Goal: Task Accomplishment & Management: Use online tool/utility

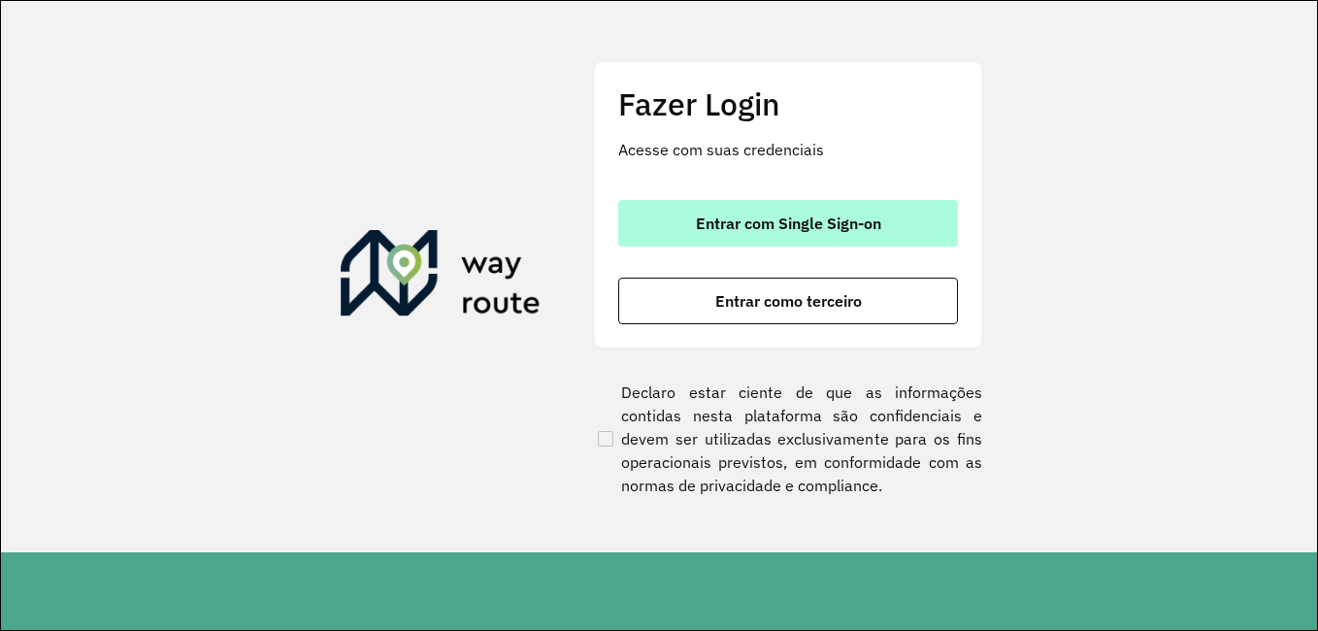
click at [837, 234] on button "Entrar com Single Sign-on" at bounding box center [788, 223] width 340 height 47
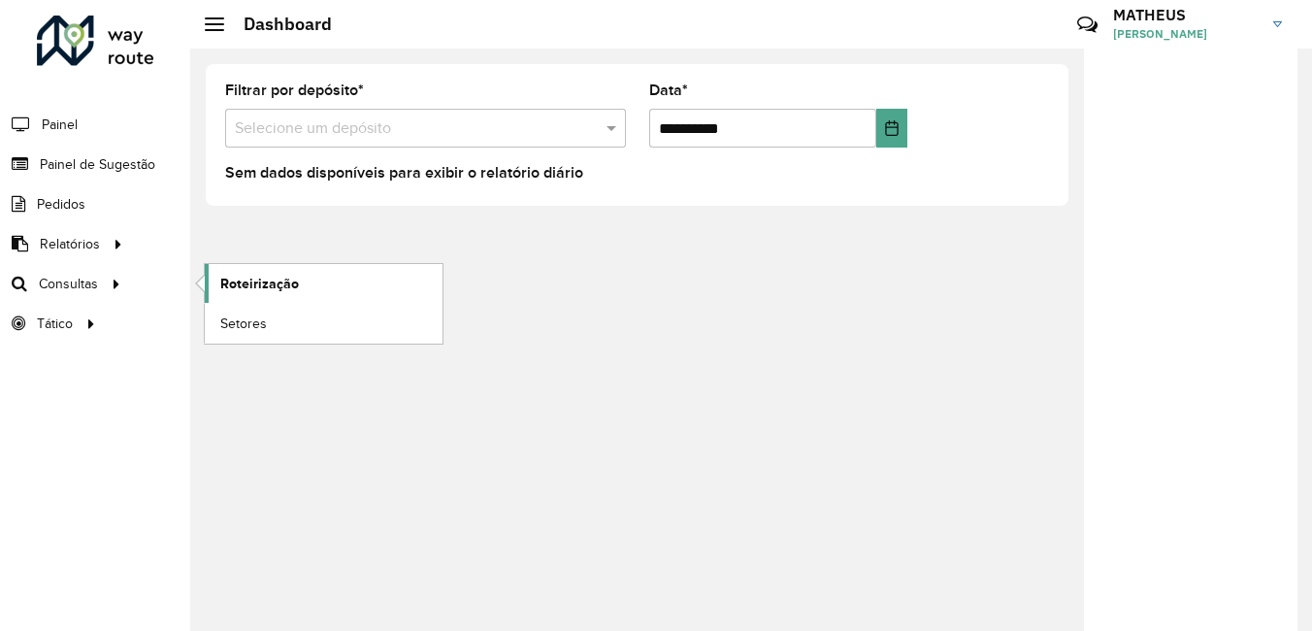
click at [278, 285] on span "Roteirização" at bounding box center [259, 284] width 79 height 20
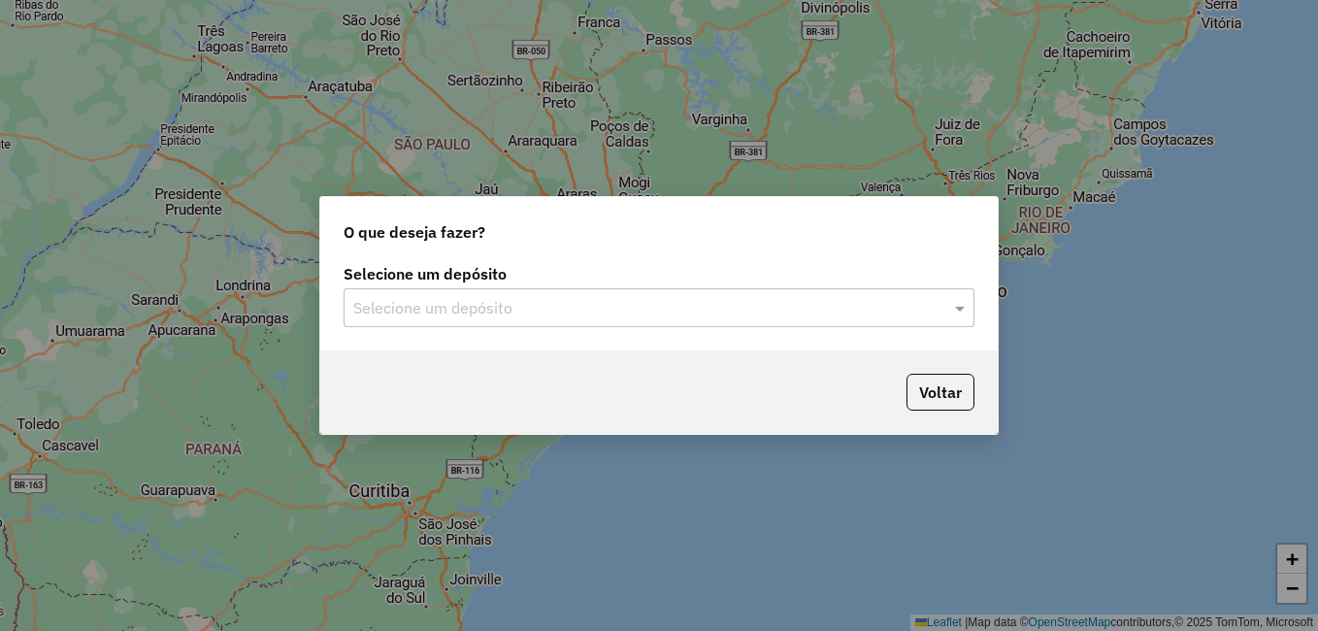
click at [900, 297] on input "text" at bounding box center [639, 308] width 572 height 23
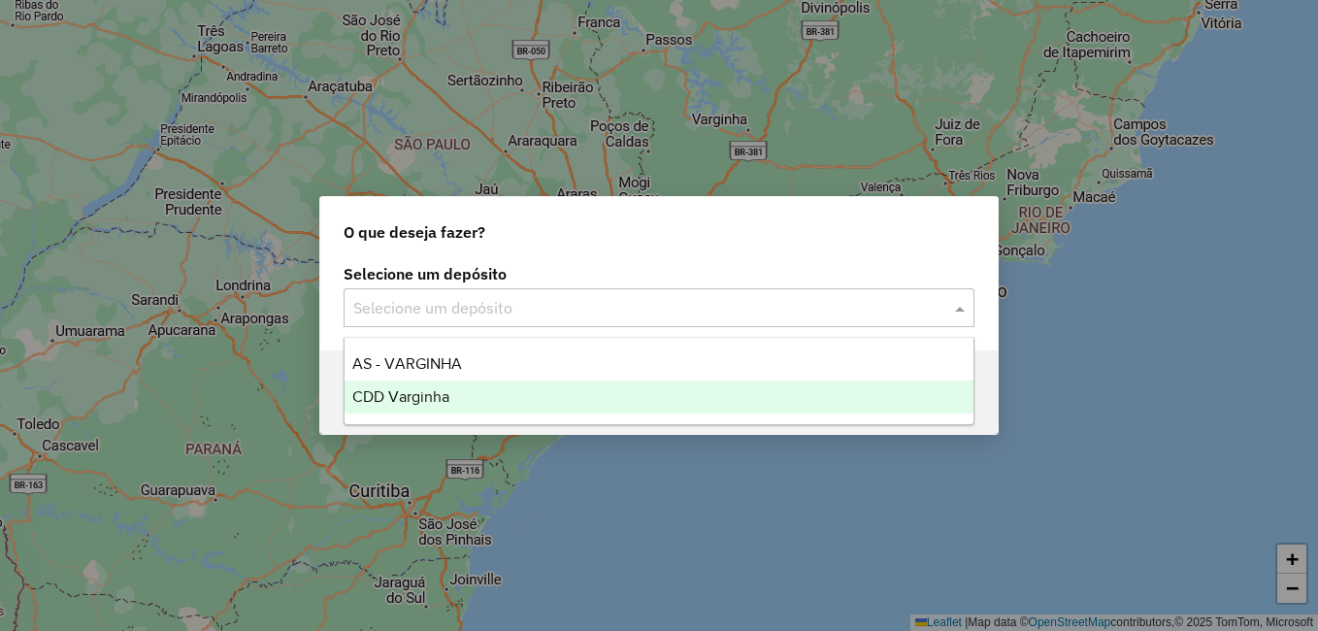
click at [452, 390] on div "CDD Varginha" at bounding box center [658, 396] width 629 height 33
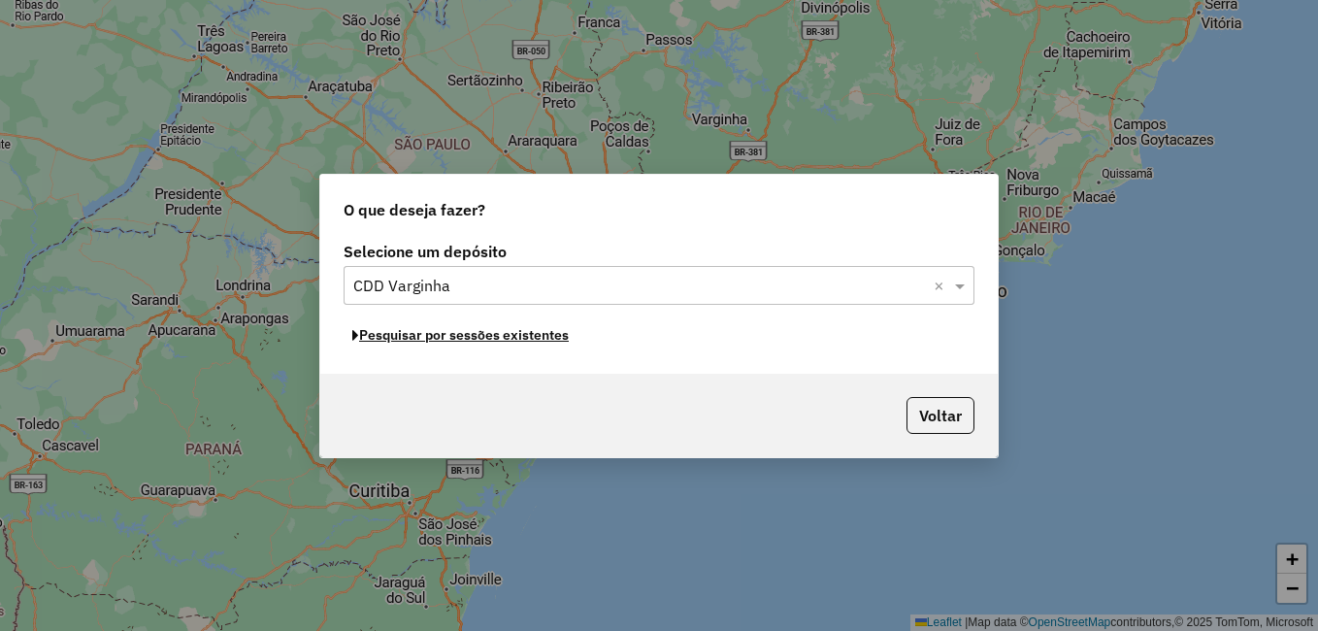
click at [402, 350] on div "Selecione um depósito Selecione um depósito × CDD Varginha × Pesquisar por sess…" at bounding box center [658, 305] width 677 height 137
click at [402, 332] on button "Pesquisar por sessões existentes" at bounding box center [460, 335] width 234 height 30
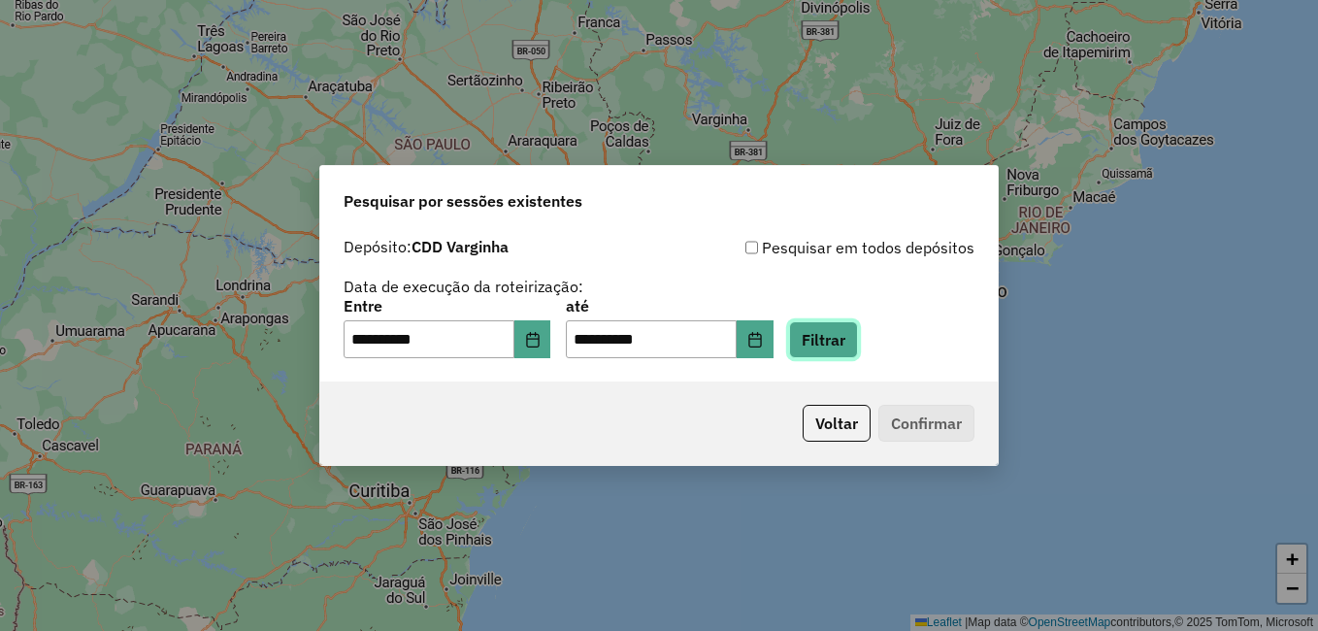
click at [848, 343] on button "Filtrar" at bounding box center [823, 339] width 69 height 37
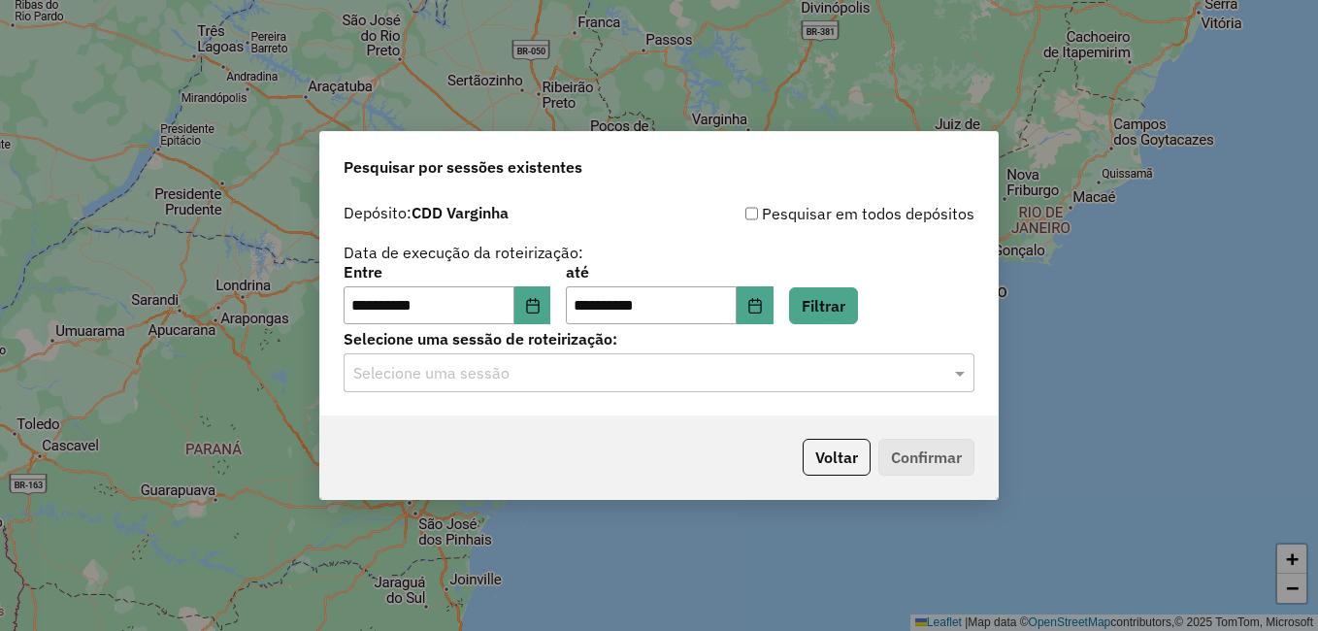
click at [486, 384] on input "text" at bounding box center [639, 373] width 572 height 23
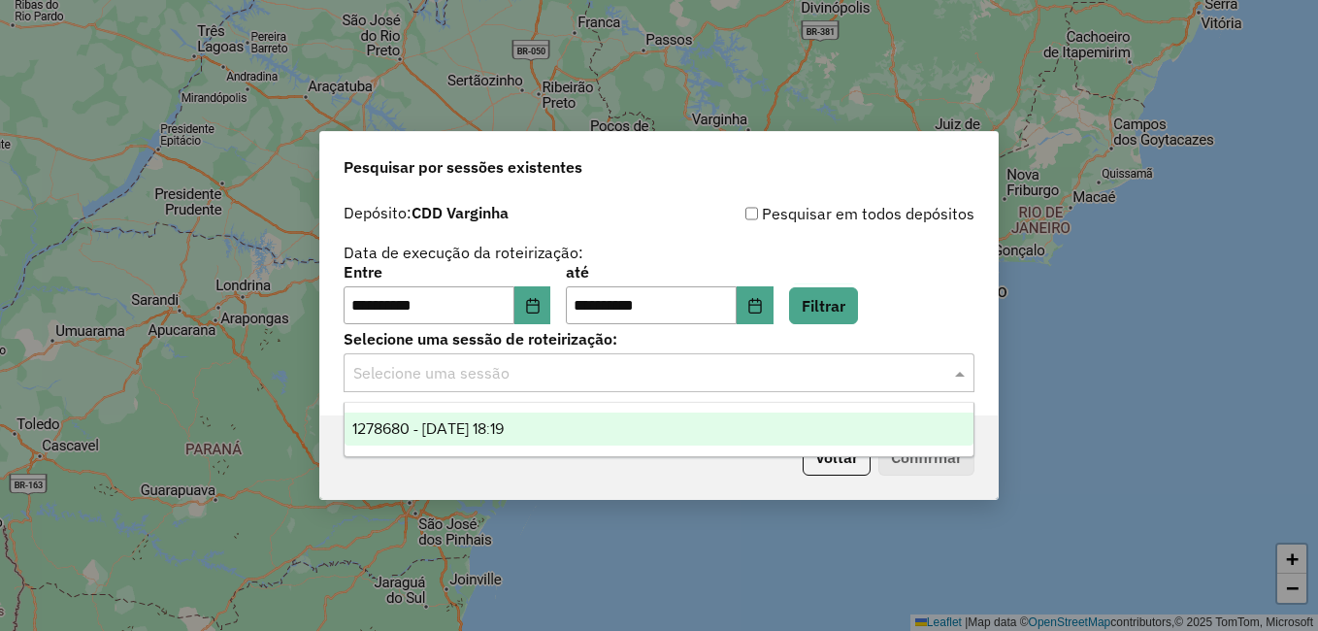
click at [435, 421] on span "1278680 - [DATE] 18:19" at bounding box center [427, 428] width 151 height 16
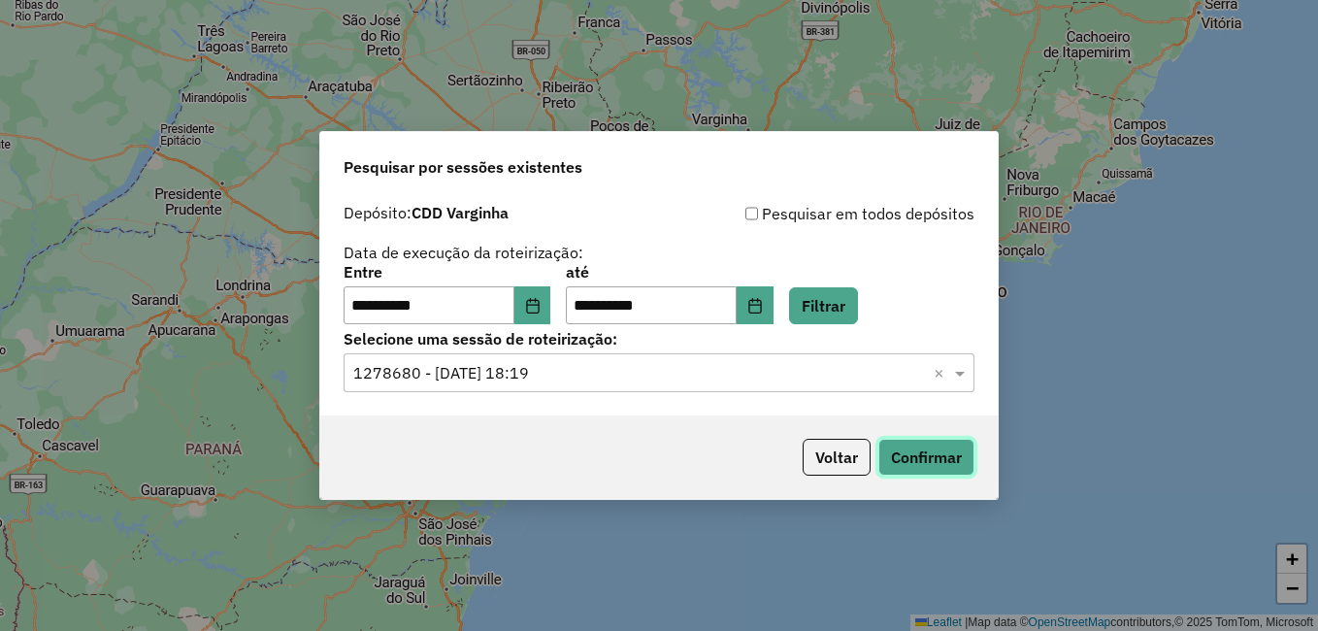
click at [935, 453] on button "Confirmar" at bounding box center [926, 457] width 96 height 37
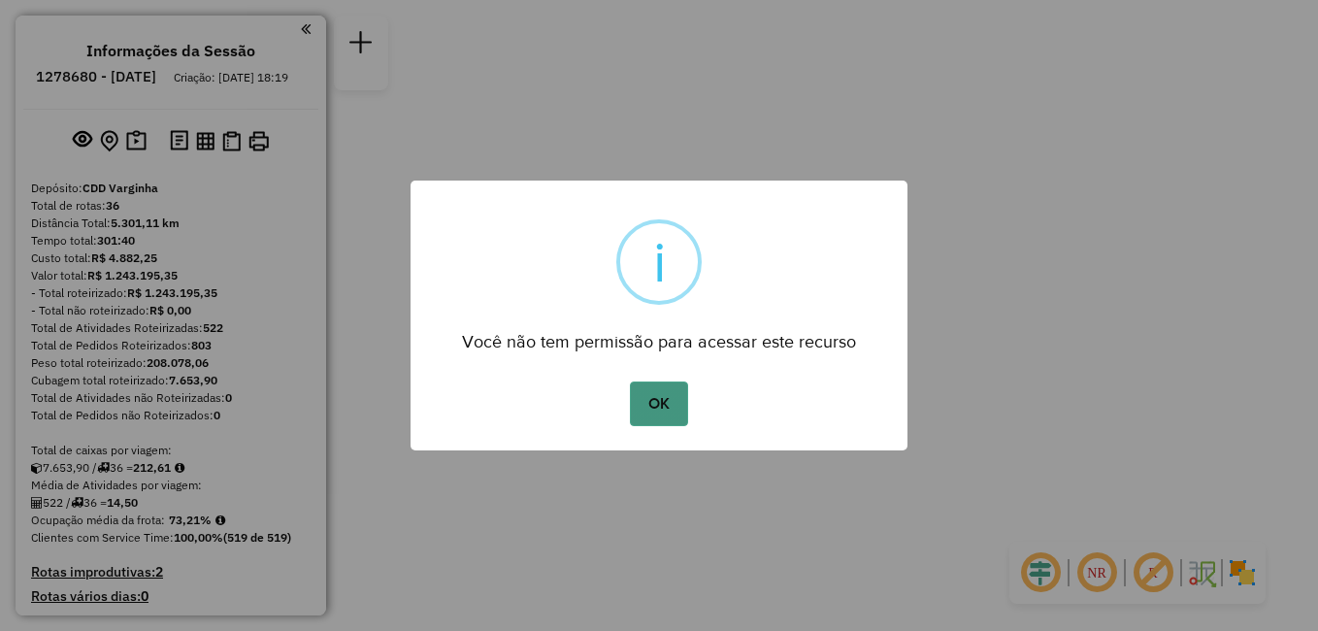
click at [650, 407] on button "OK" at bounding box center [658, 403] width 57 height 45
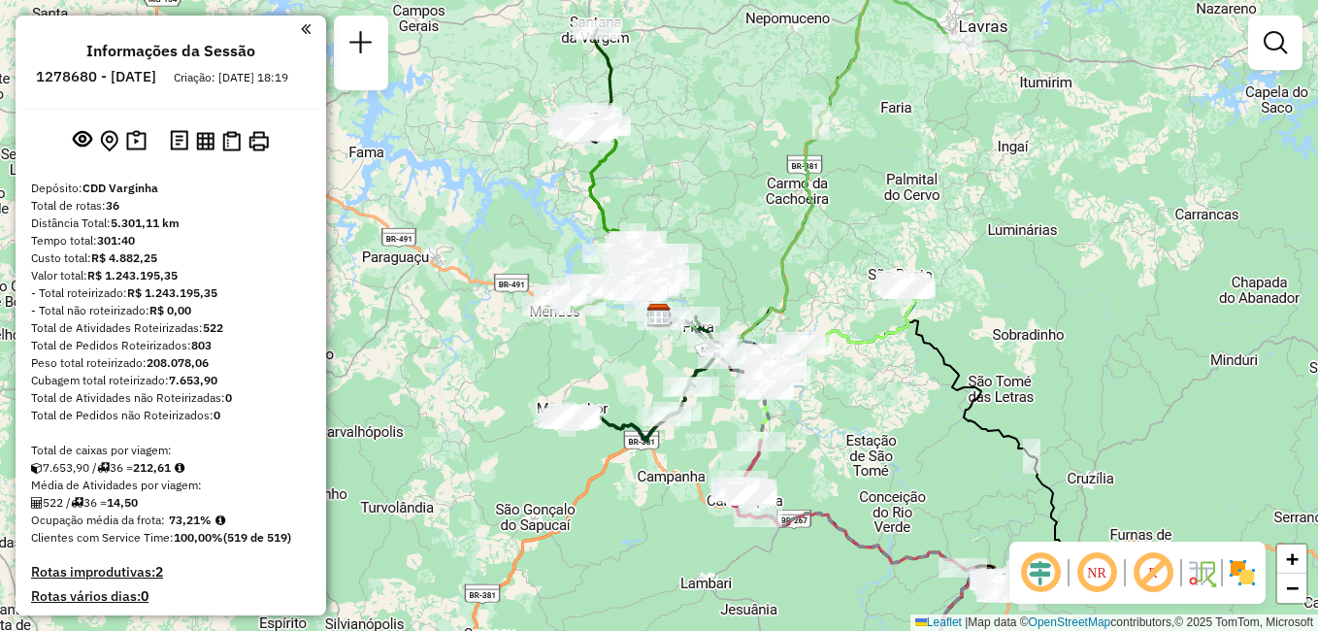
scroll to position [194, 0]
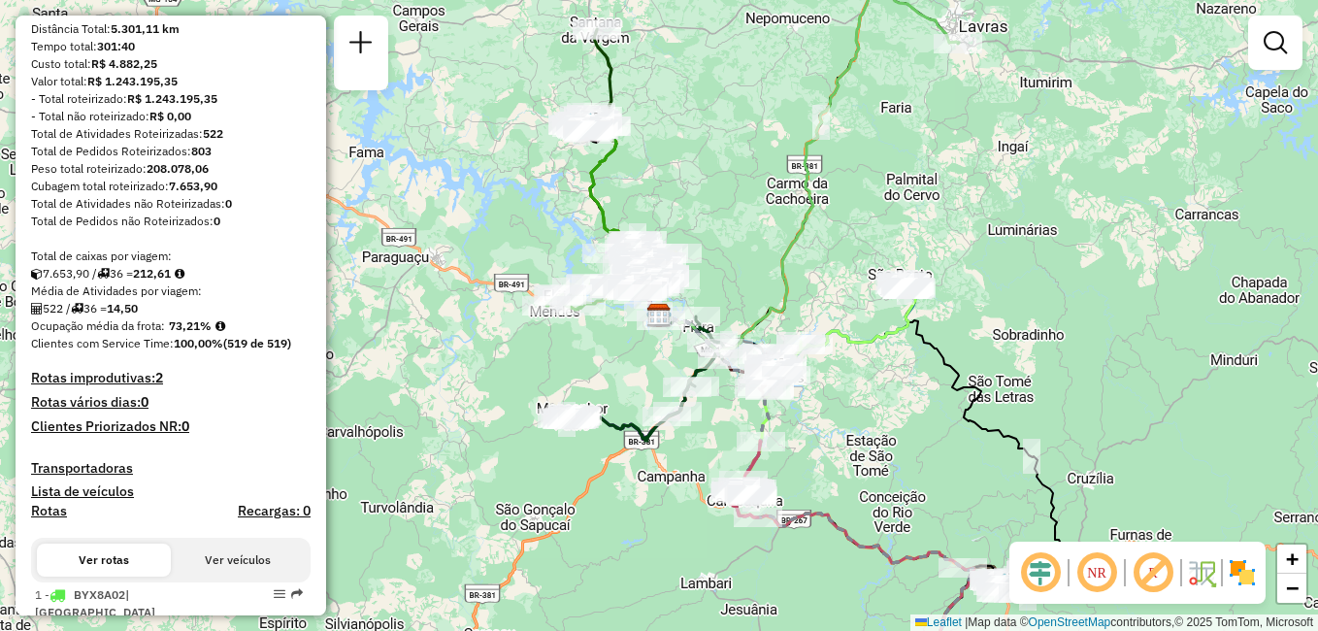
click at [110, 386] on h4 "Rotas improdutivas: 2" at bounding box center [170, 378] width 279 height 16
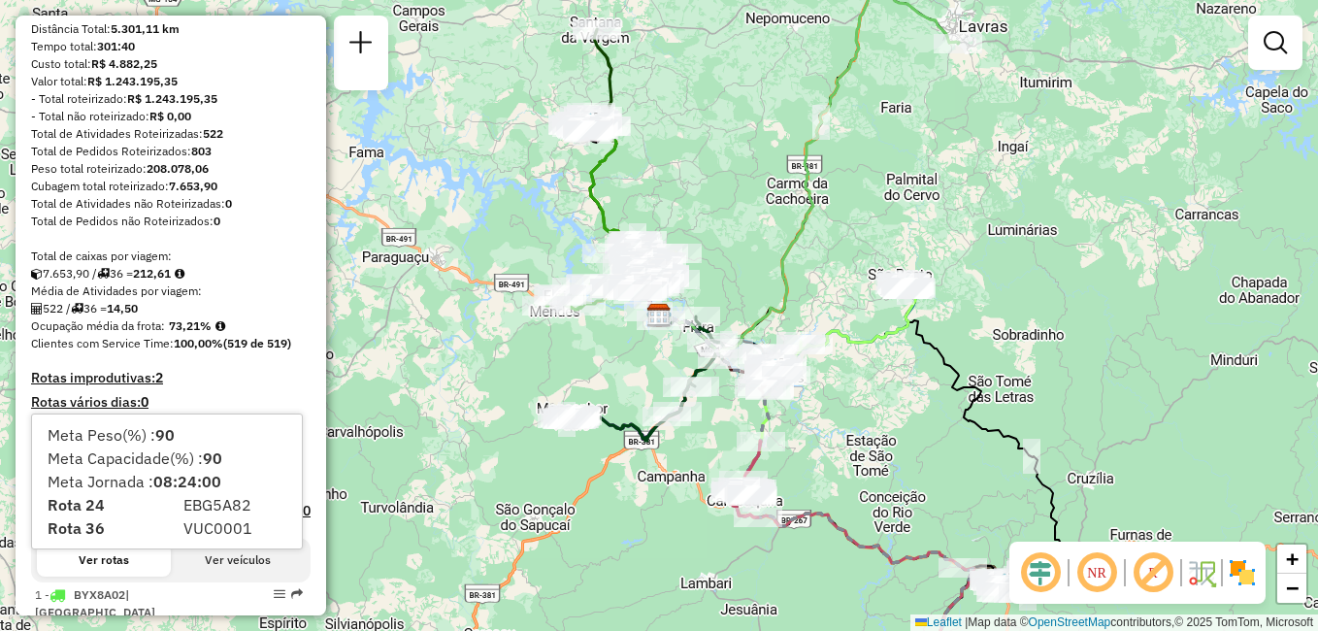
scroll to position [291, 0]
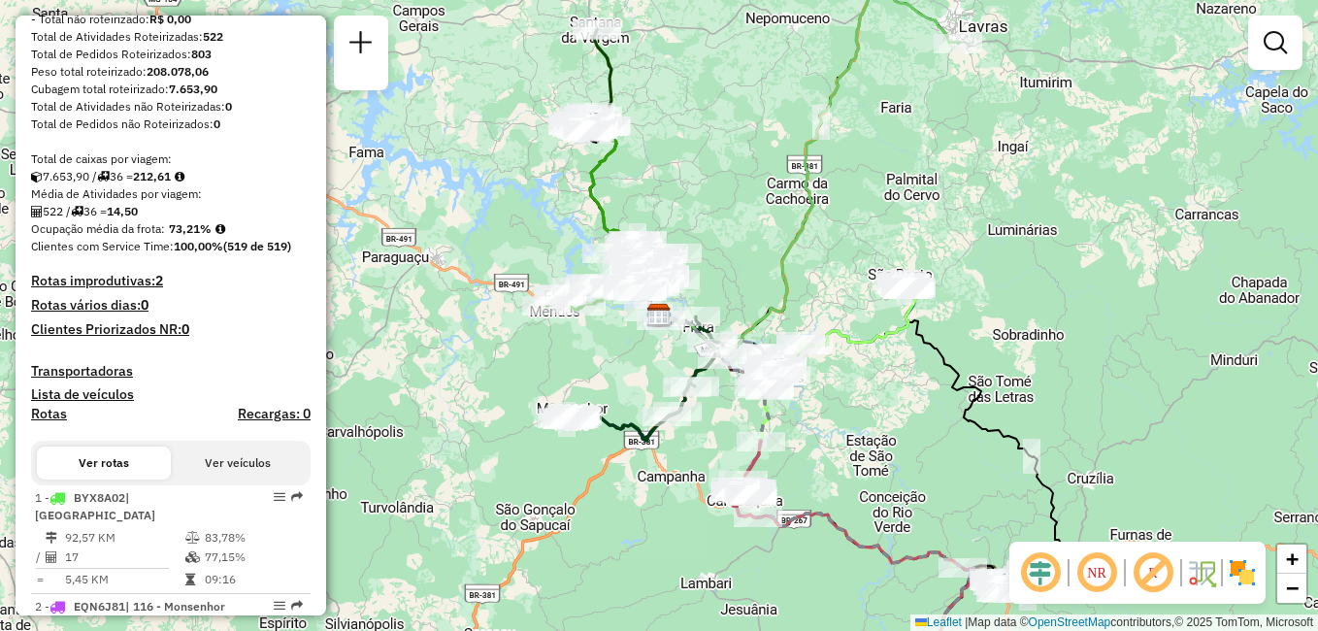
click at [103, 289] on h4 "Rotas improdutivas: 2" at bounding box center [170, 281] width 279 height 16
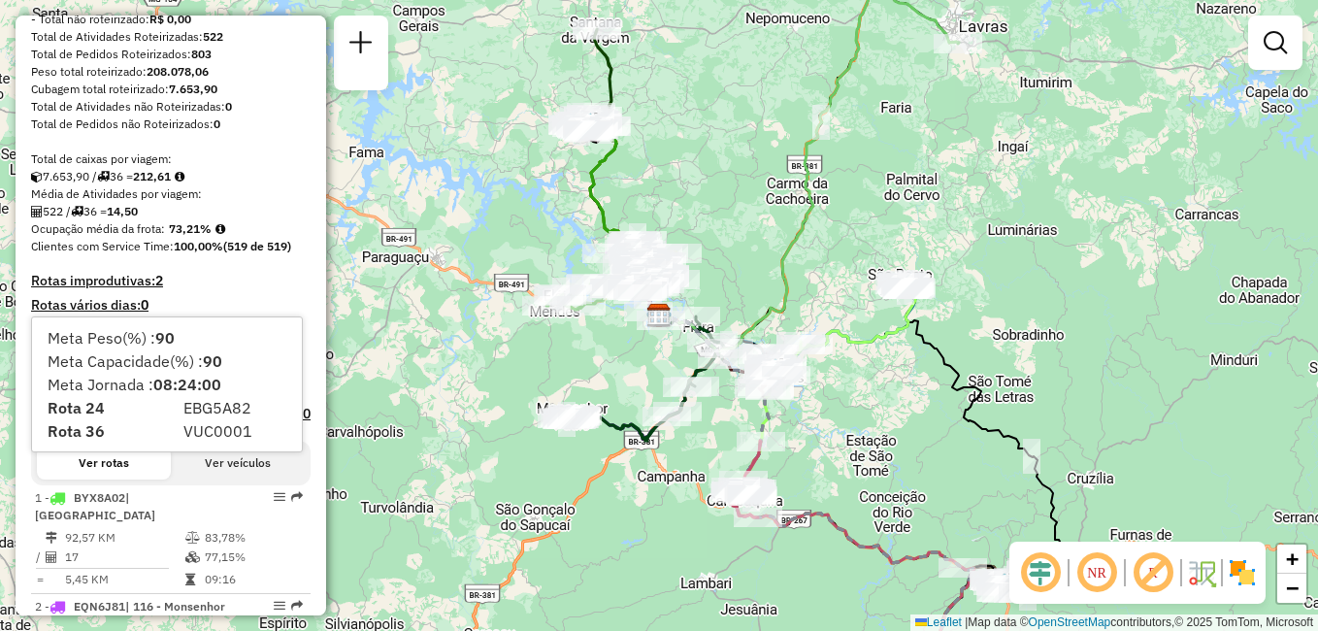
click at [203, 289] on h4 "Rotas improdutivas: 2" at bounding box center [170, 281] width 279 height 16
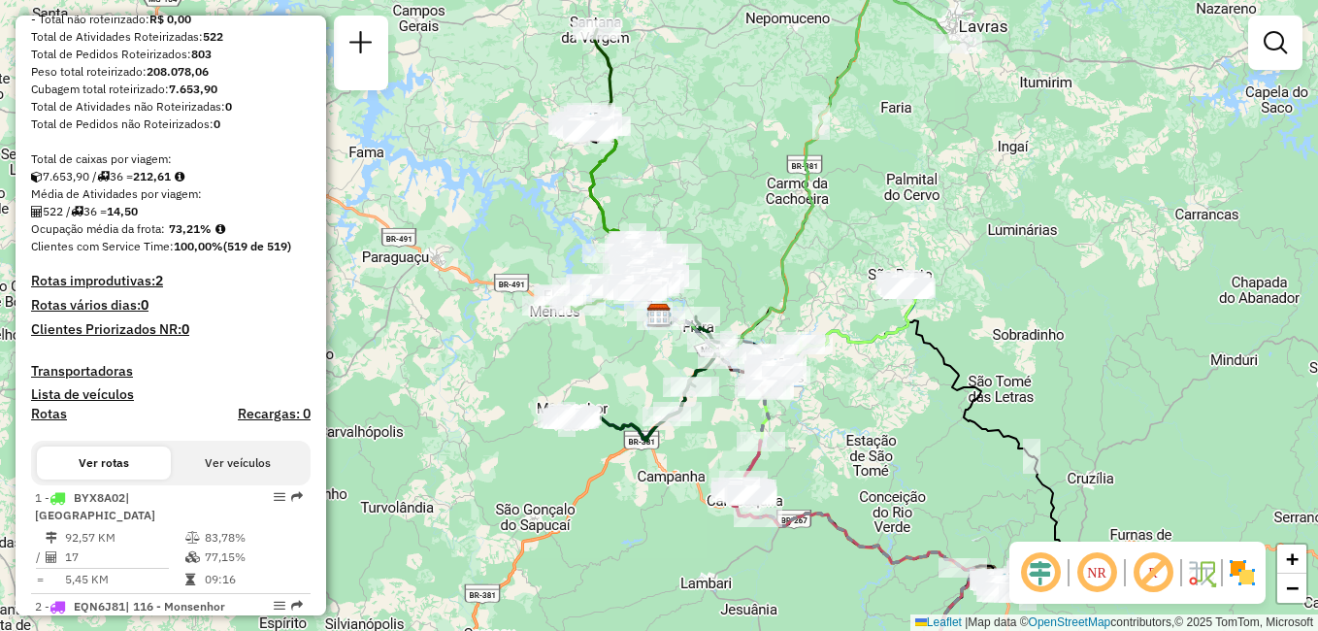
scroll to position [388, 0]
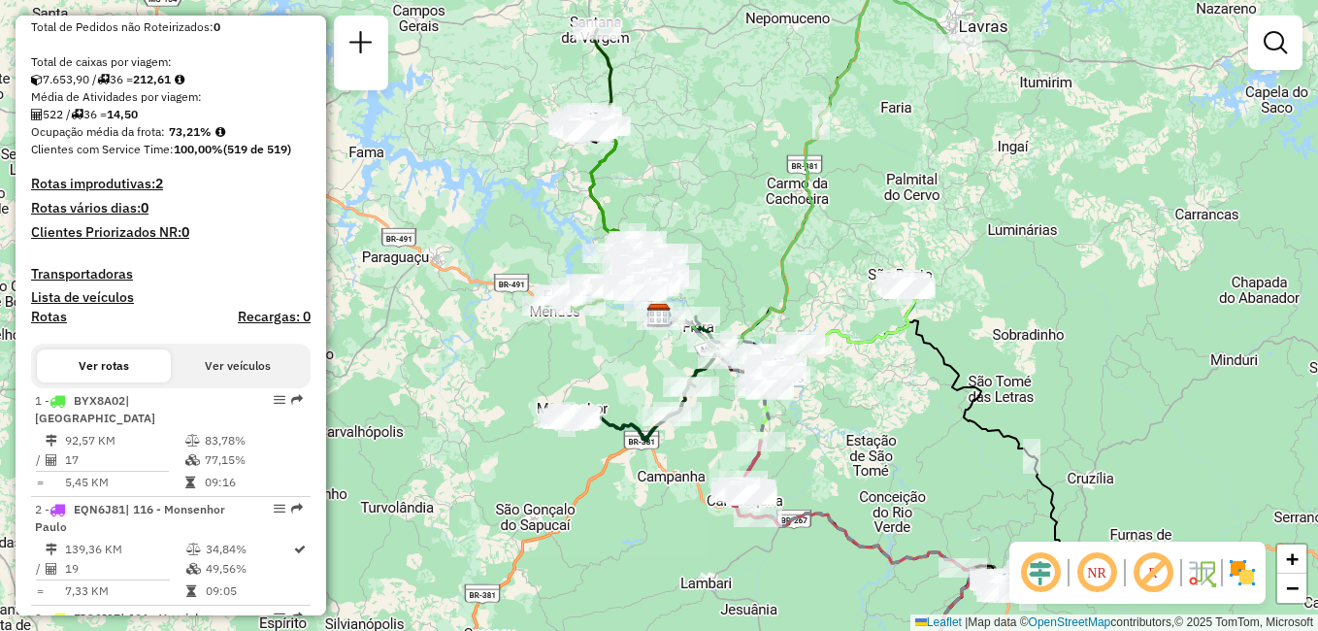
click at [264, 325] on h4 "Recargas: 0" at bounding box center [274, 317] width 73 height 16
click at [241, 325] on h4 "Recargas: 0" at bounding box center [274, 317] width 73 height 16
click at [251, 325] on h4 "Recargas: 0" at bounding box center [274, 317] width 73 height 16
click at [147, 192] on h4 "Rotas improdutivas: 2" at bounding box center [170, 184] width 279 height 16
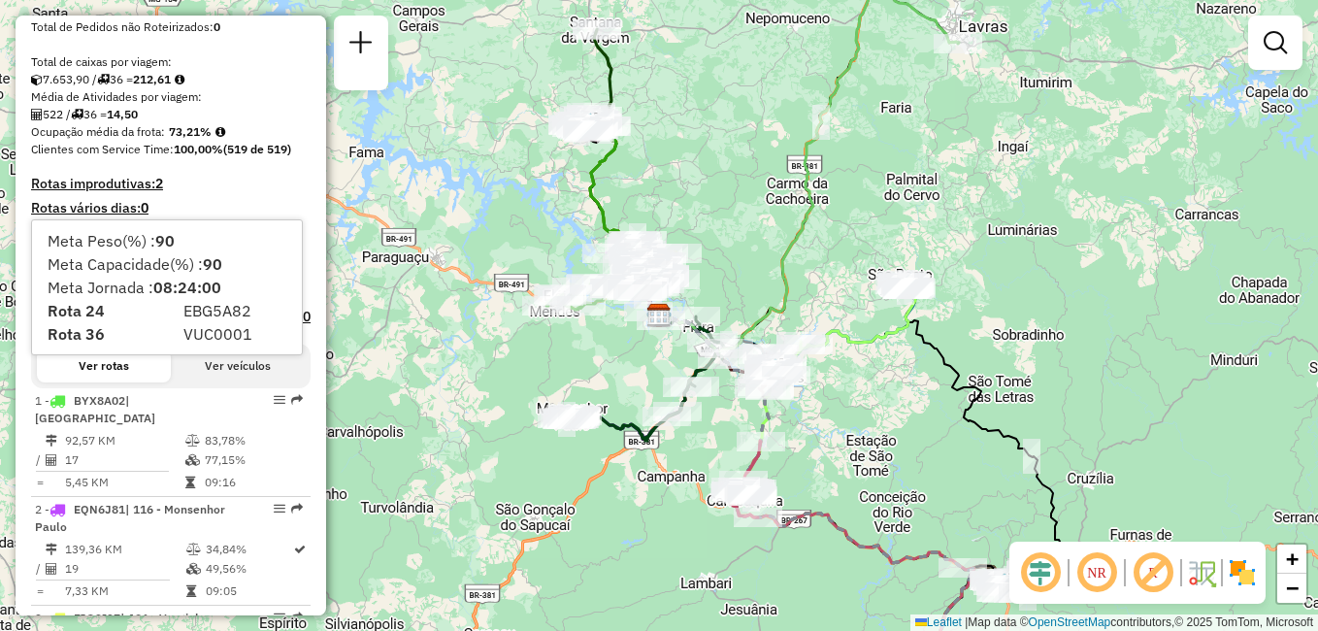
drag, startPoint x: 147, startPoint y: 206, endPoint x: 263, endPoint y: 183, distance: 117.6
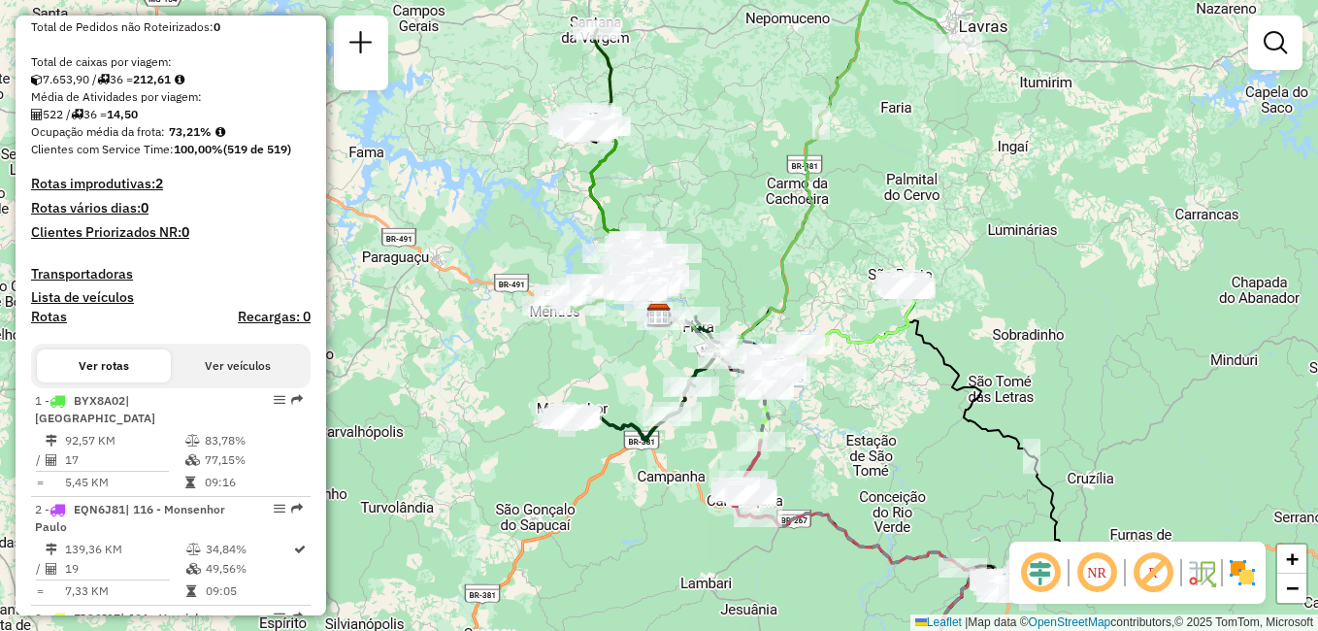
click at [282, 306] on h4 "Lista de veículos" at bounding box center [170, 297] width 279 height 16
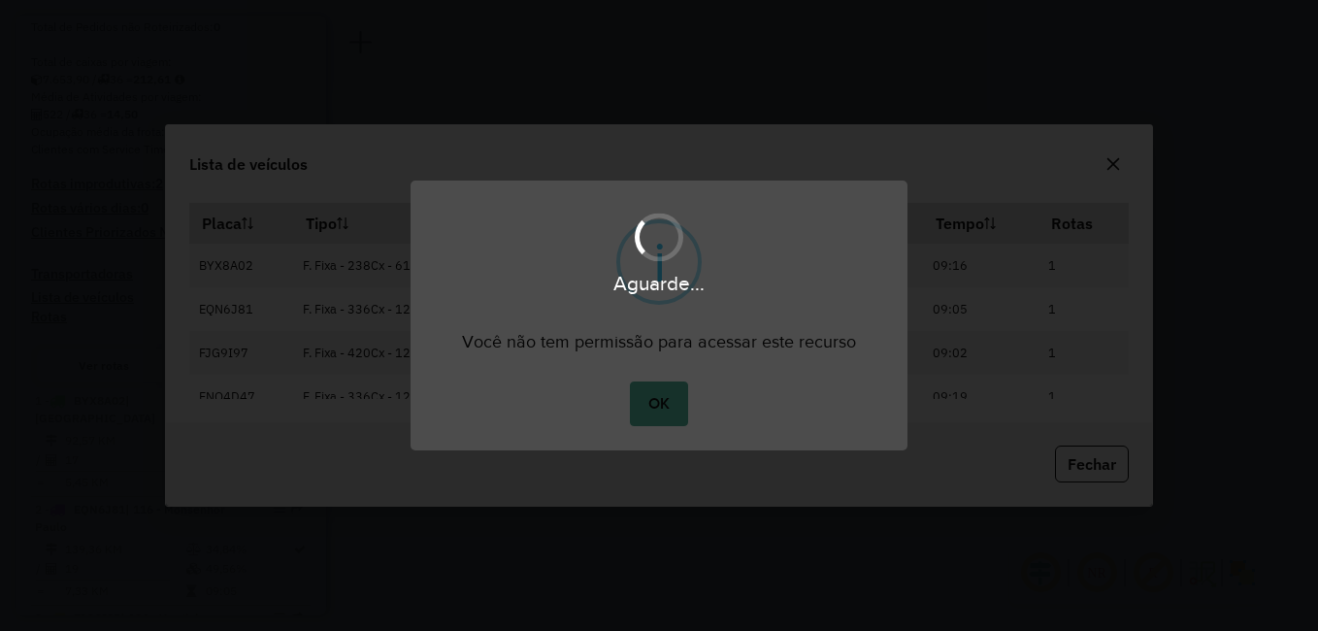
click at [283, 335] on div "Aguarde..." at bounding box center [659, 315] width 1318 height 631
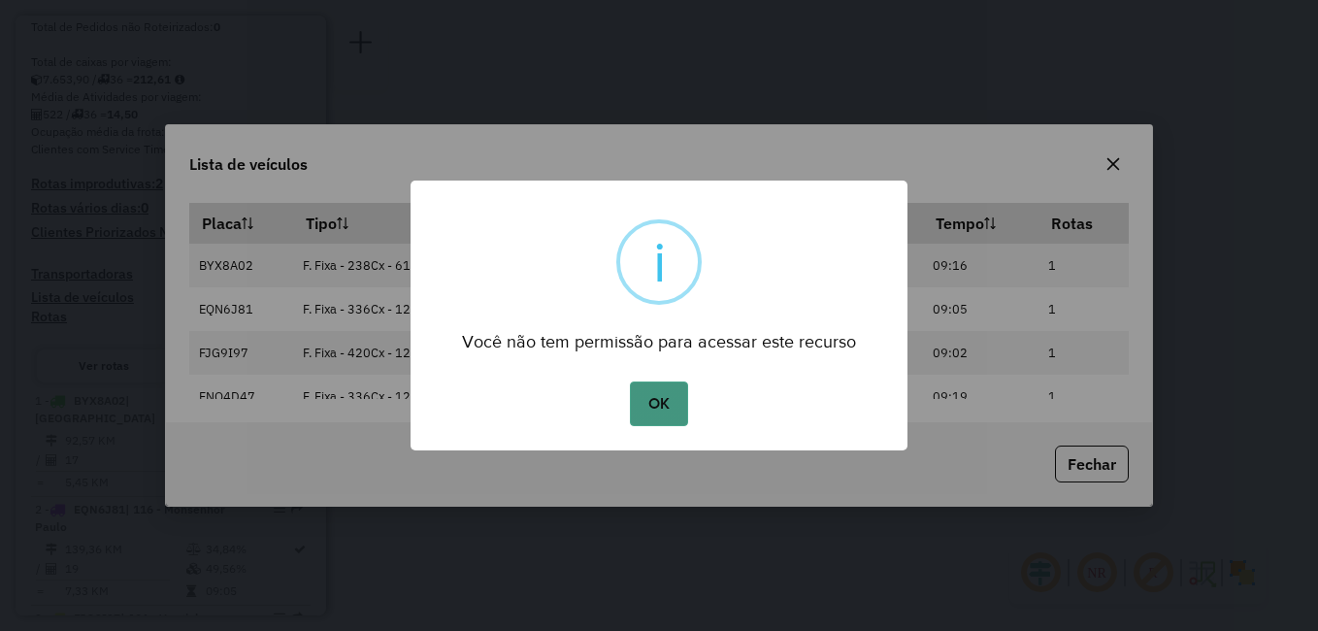
click at [657, 410] on button "OK" at bounding box center [658, 403] width 57 height 45
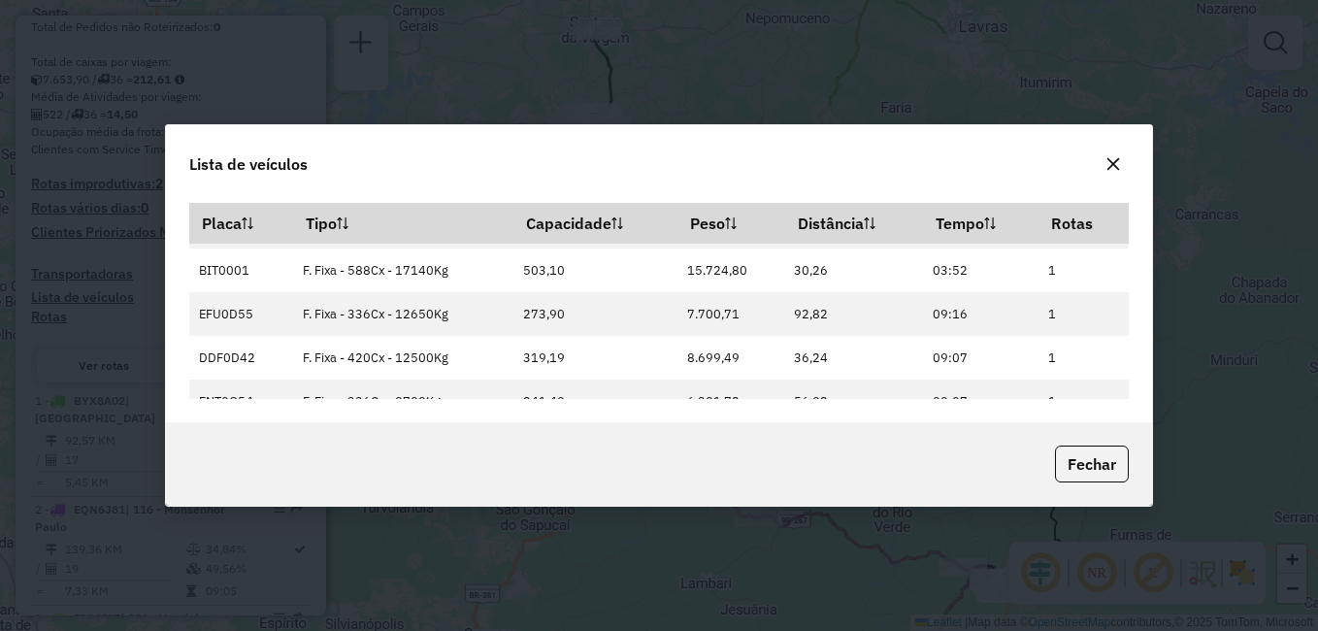
scroll to position [1417, 0]
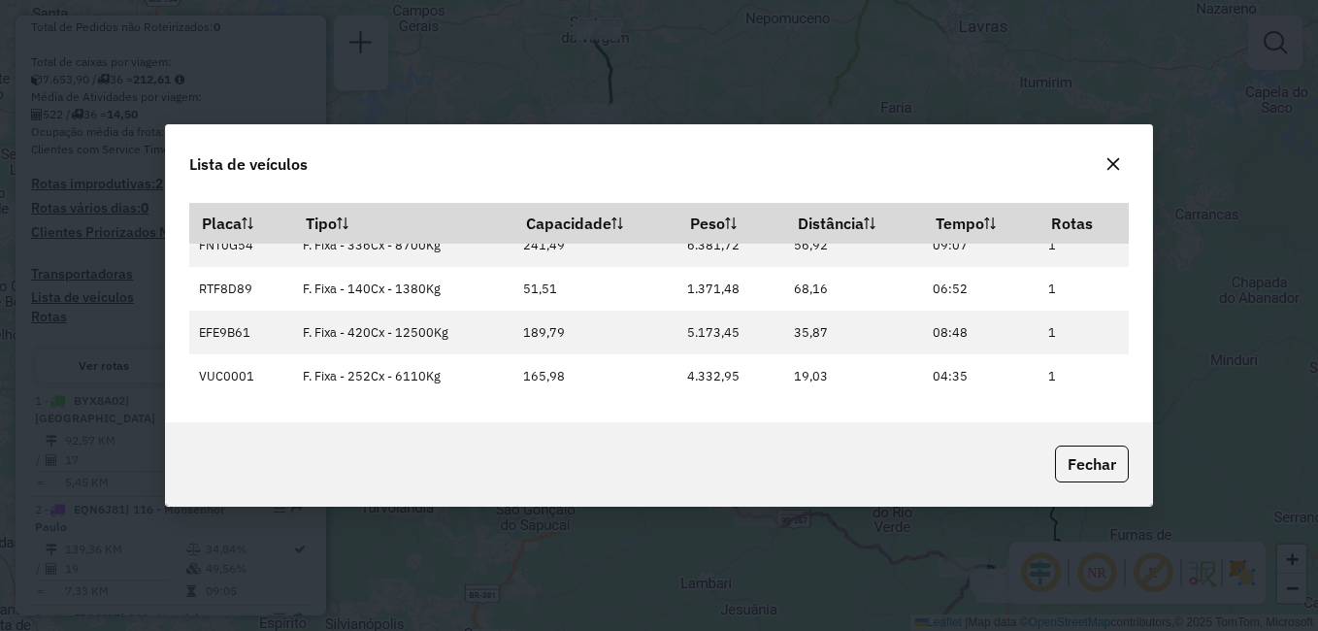
click at [1110, 164] on icon "button" at bounding box center [1113, 164] width 16 height 16
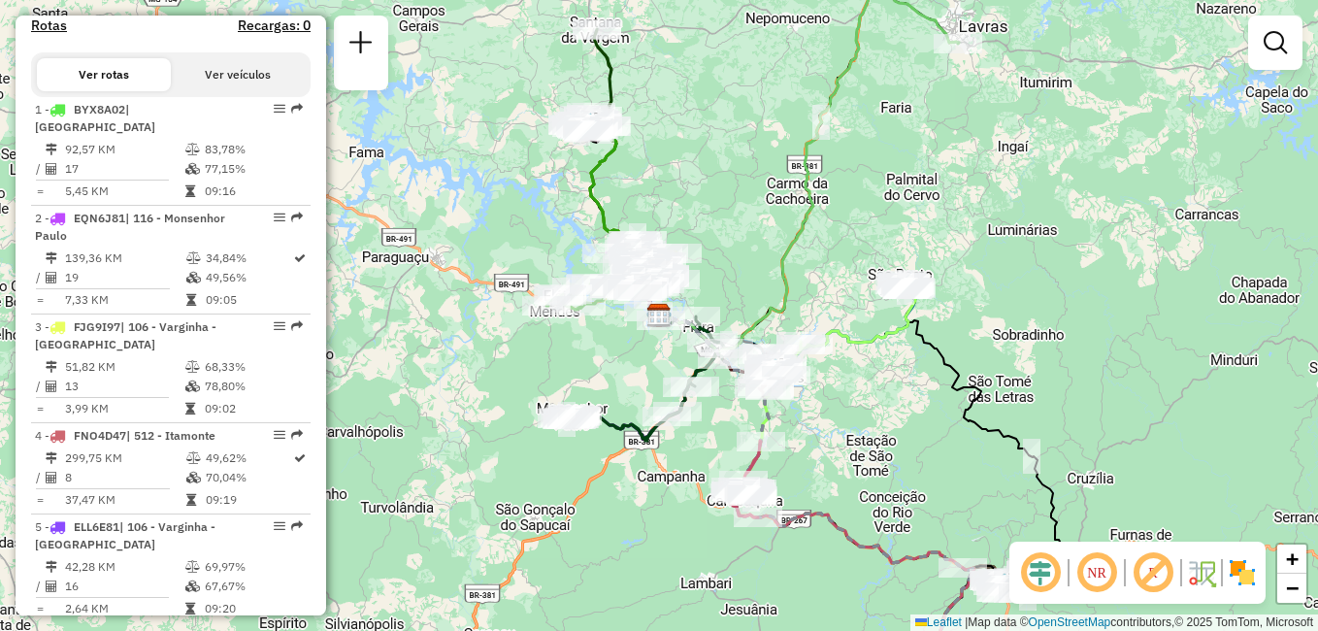
scroll to position [97, 0]
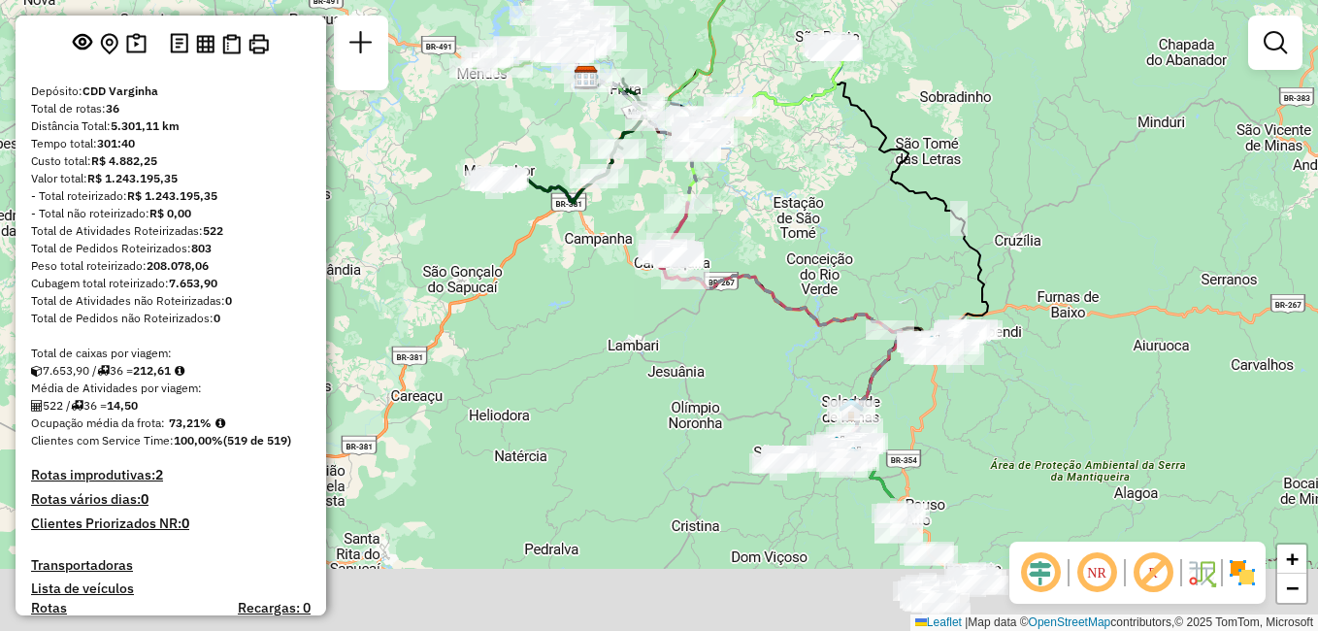
drag, startPoint x: 896, startPoint y: 378, endPoint x: 797, endPoint y: 185, distance: 217.4
click at [796, 179] on div "Janela de atendimento Grade de atendimento Capacidade Transportadoras Veículos …" at bounding box center [659, 315] width 1318 height 631
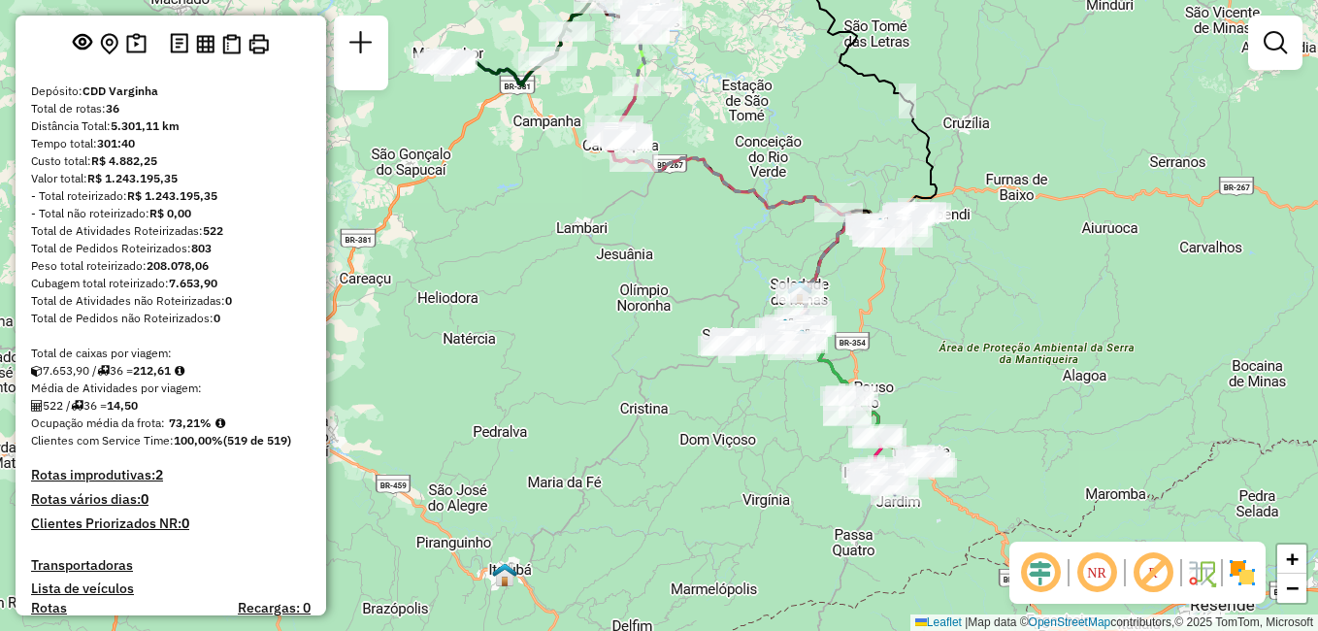
drag, startPoint x: 999, startPoint y: 455, endPoint x: 899, endPoint y: 251, distance: 226.9
click at [899, 251] on div "Janela de atendimento Grade de atendimento Capacidade Transportadoras Veículos …" at bounding box center [659, 315] width 1318 height 631
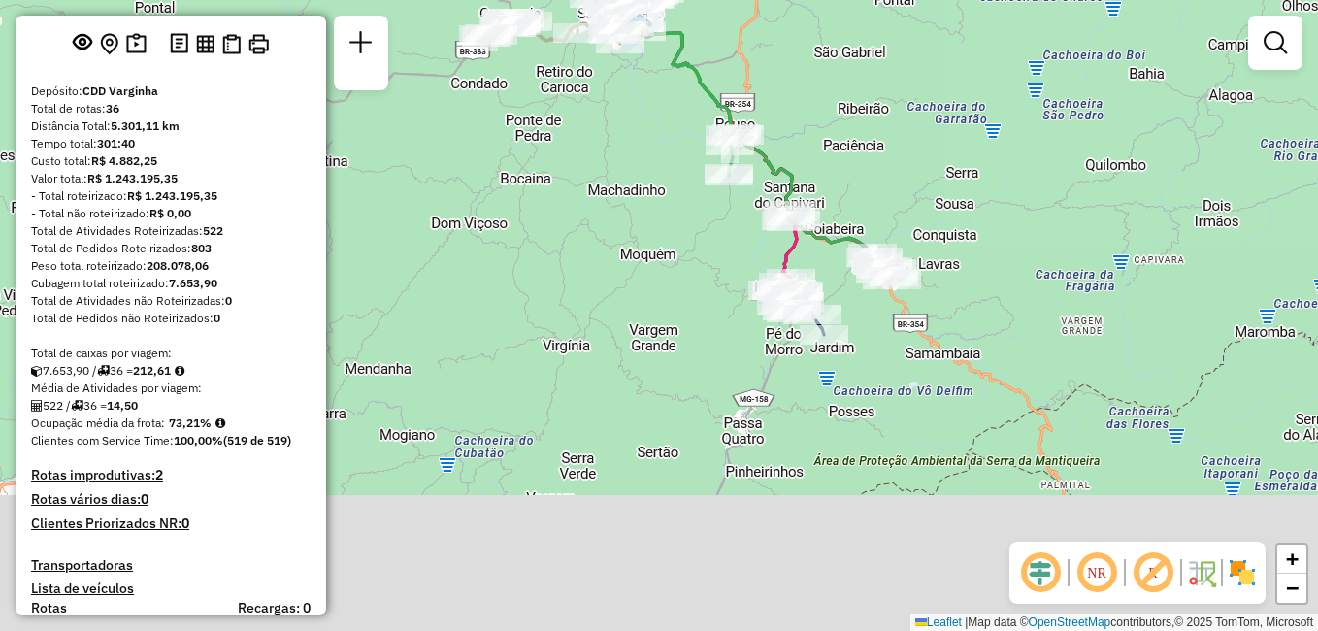
drag, startPoint x: 850, startPoint y: 356, endPoint x: 903, endPoint y: 167, distance: 196.6
click at [903, 167] on div "Janela de atendimento Grade de atendimento Capacidade Transportadoras Veículos …" at bounding box center [659, 315] width 1318 height 631
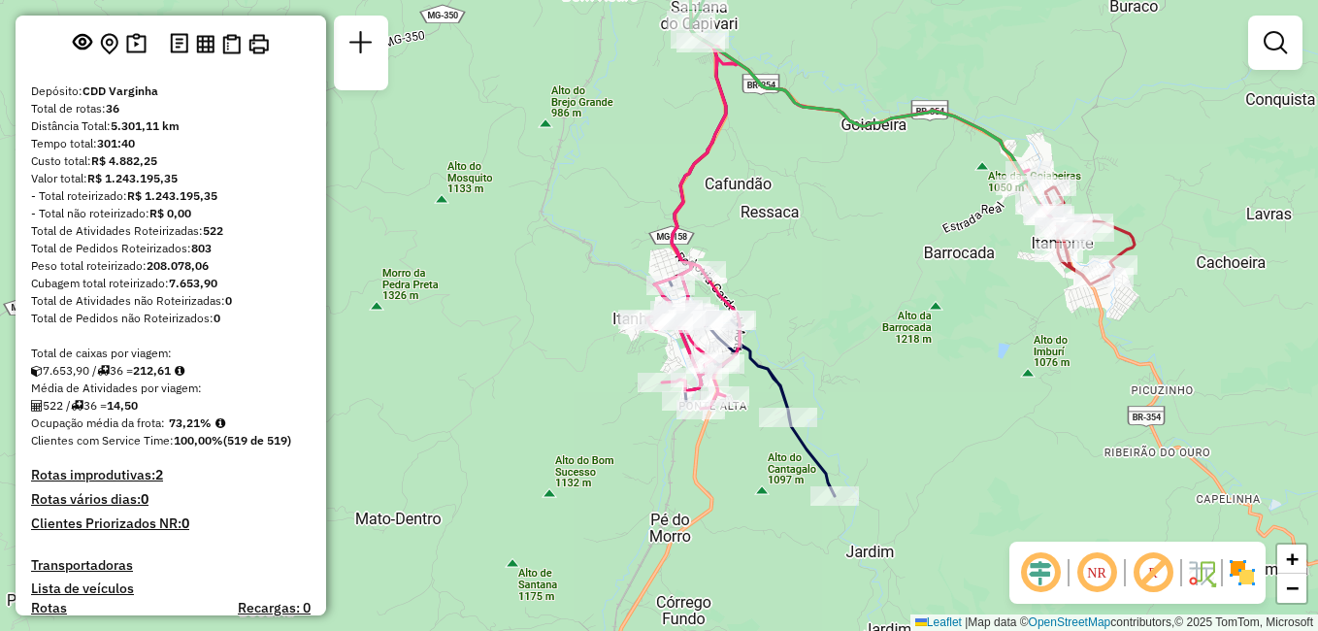
drag, startPoint x: 842, startPoint y: 308, endPoint x: 878, endPoint y: 350, distance: 55.8
click at [878, 350] on div "Janela de atendimento Grade de atendimento Capacidade Transportadoras Veículos …" at bounding box center [659, 315] width 1318 height 631
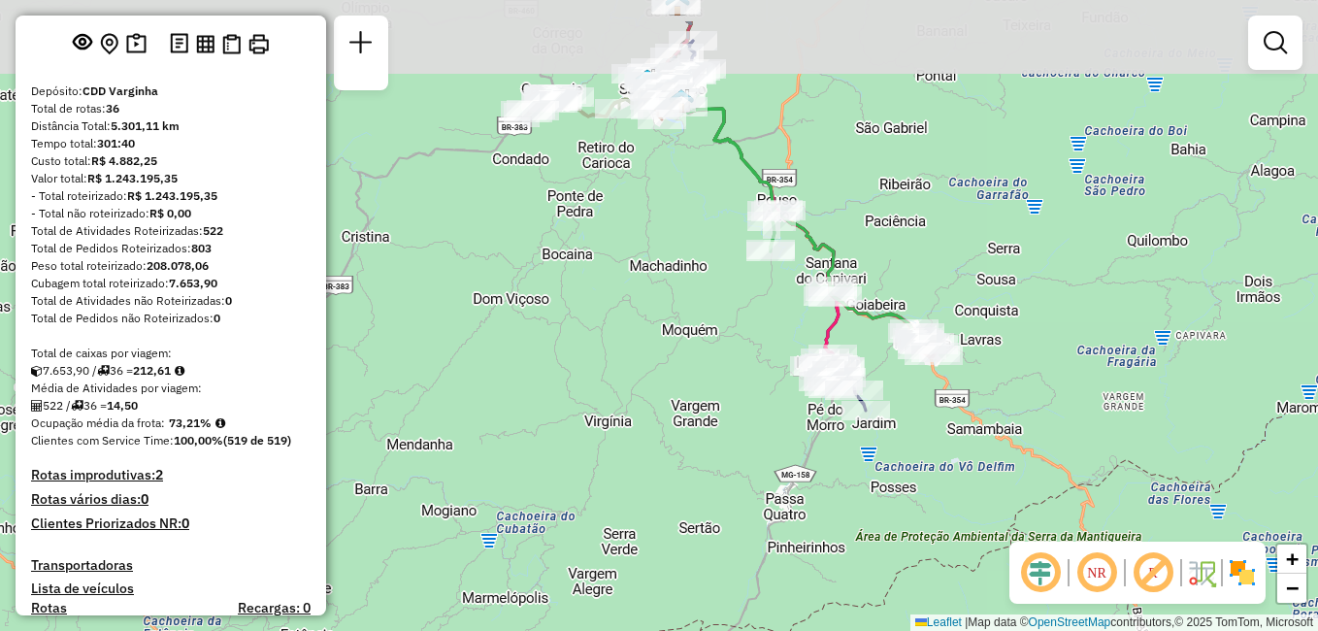
drag, startPoint x: 875, startPoint y: 151, endPoint x: 880, endPoint y: 236, distance: 84.5
click at [880, 236] on div "Janela de atendimento Grade de atendimento Capacidade Transportadoras Veículos …" at bounding box center [659, 315] width 1318 height 631
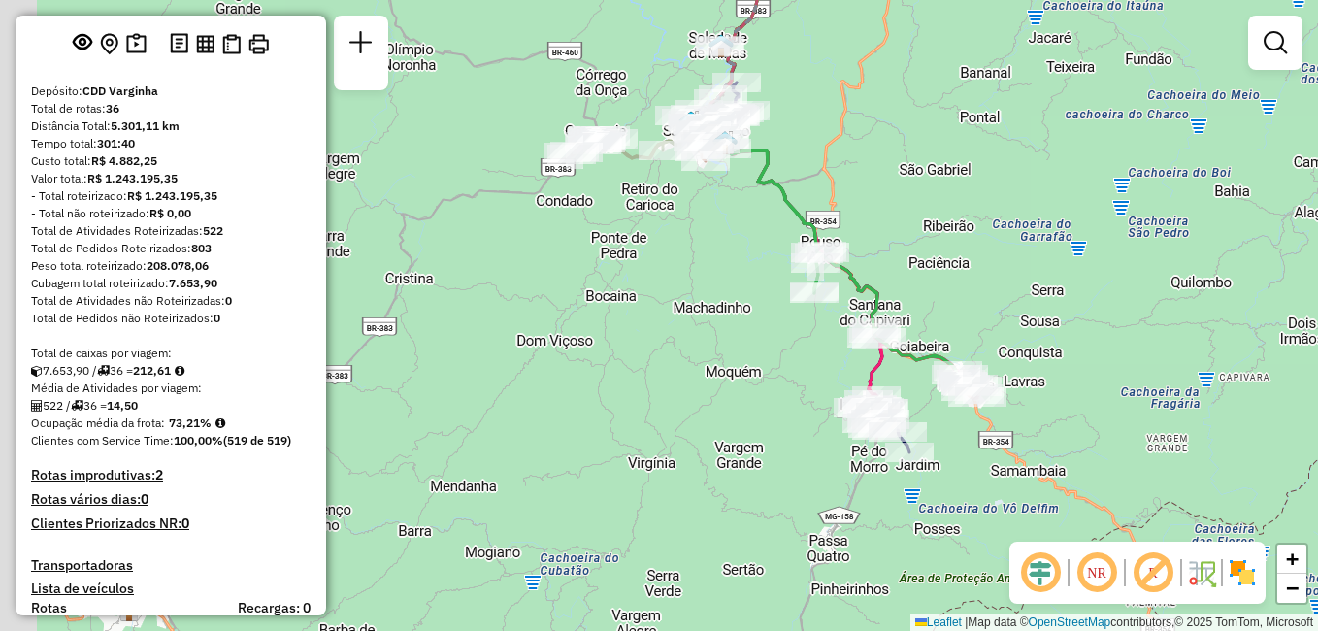
drag, startPoint x: 905, startPoint y: 204, endPoint x: 949, endPoint y: 245, distance: 60.4
click at [949, 245] on div "Janela de atendimento Grade de atendimento Capacidade Transportadoras Veículos …" at bounding box center [659, 315] width 1318 height 631
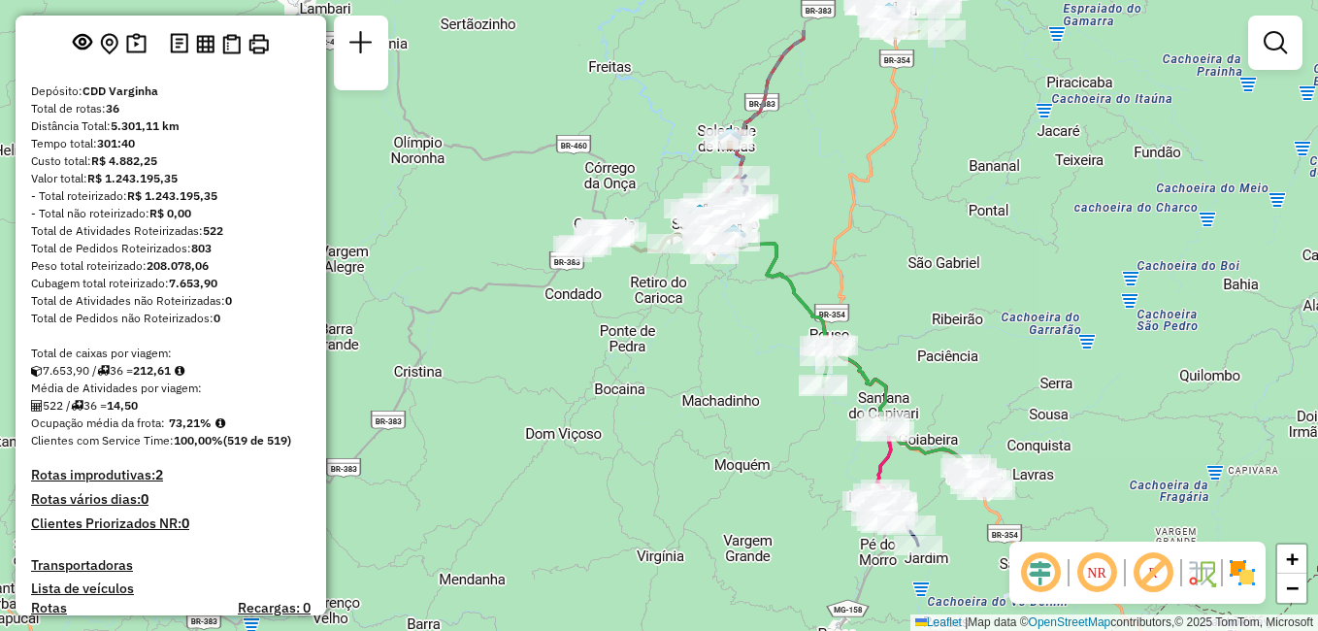
drag, startPoint x: 914, startPoint y: 197, endPoint x: 923, endPoint y: 290, distance: 93.5
click at [923, 290] on div "Janela de atendimento Grade de atendimento Capacidade Transportadoras Veículos …" at bounding box center [659, 315] width 1318 height 631
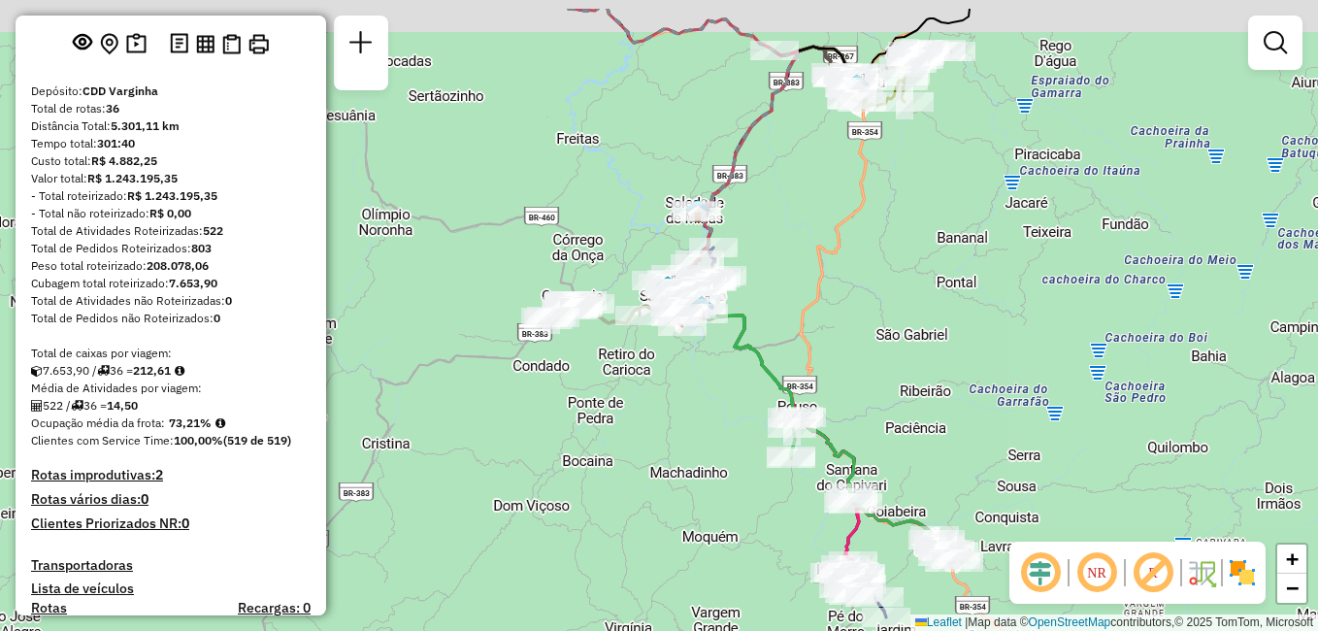
drag, startPoint x: 935, startPoint y: 244, endPoint x: 831, endPoint y: 293, distance: 115.0
click at [859, 301] on div "Janela de atendimento Grade de atendimento Capacidade Transportadoras Veículos …" at bounding box center [659, 315] width 1318 height 631
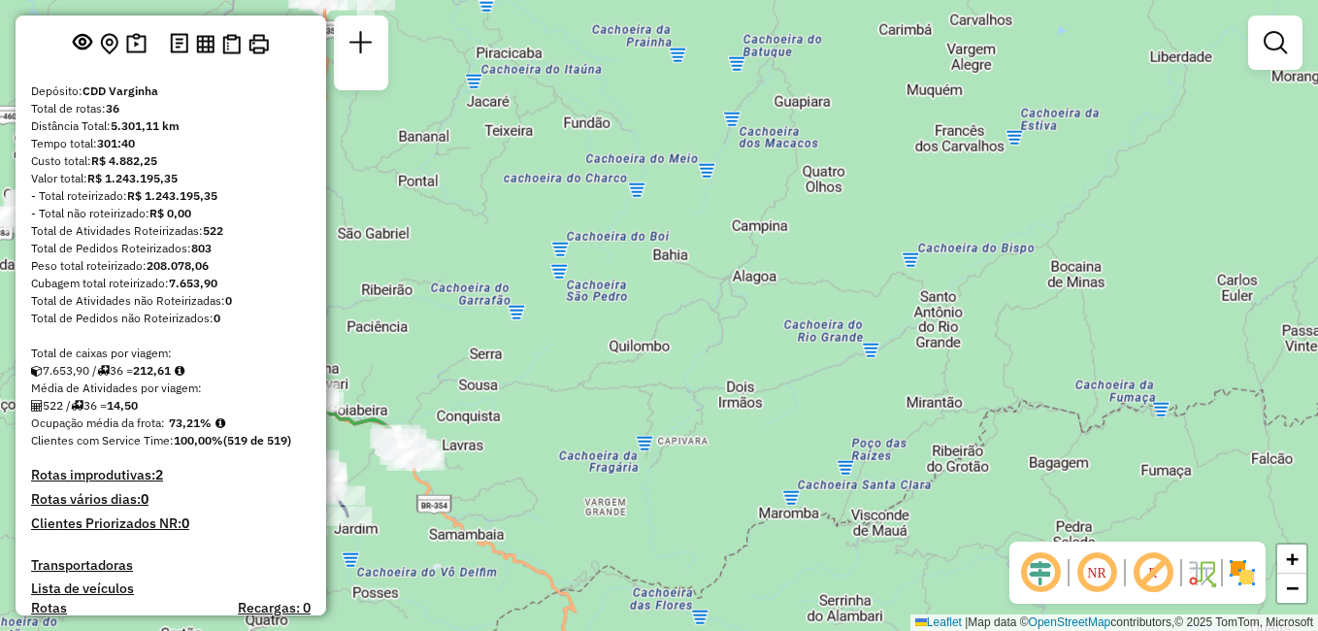
drag, startPoint x: 778, startPoint y: 266, endPoint x: 995, endPoint y: 466, distance: 295.3
click at [994, 466] on div "Janela de atendimento Grade de atendimento Capacidade Transportadoras Veículos …" at bounding box center [659, 315] width 1318 height 631
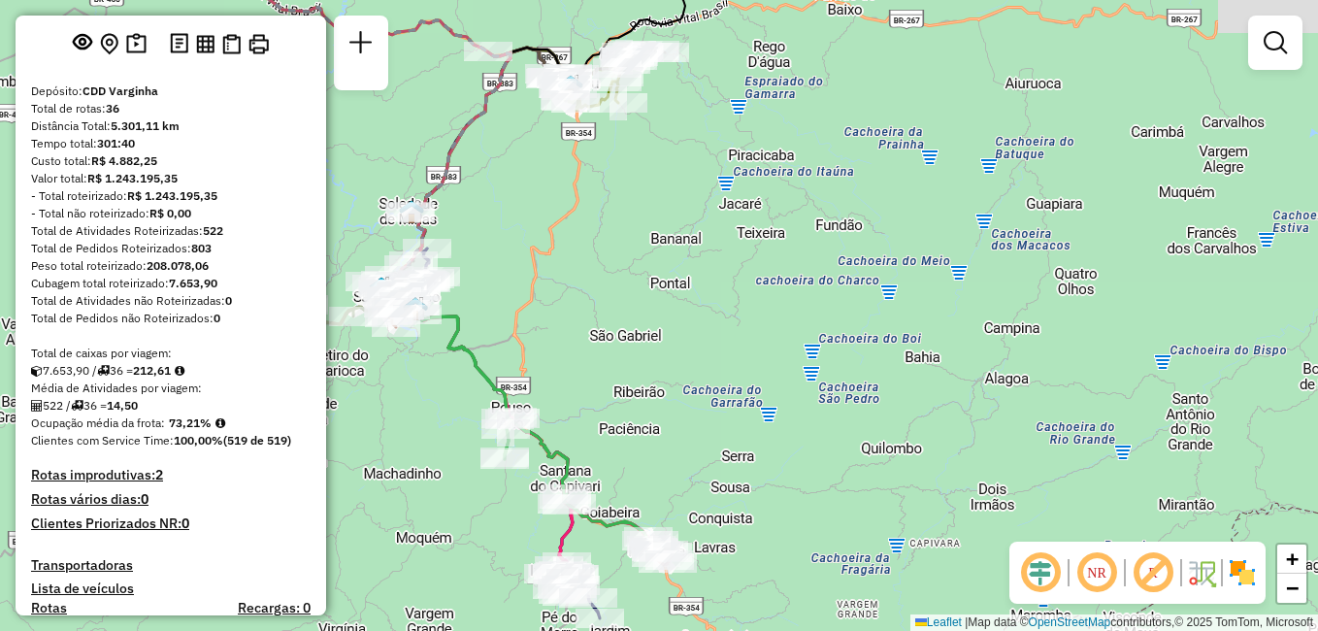
drag, startPoint x: 592, startPoint y: 296, endPoint x: 777, endPoint y: 355, distance: 194.5
click at [777, 355] on div "Janela de atendimento Grade de atendimento Capacidade Transportadoras Veículos …" at bounding box center [659, 315] width 1318 height 631
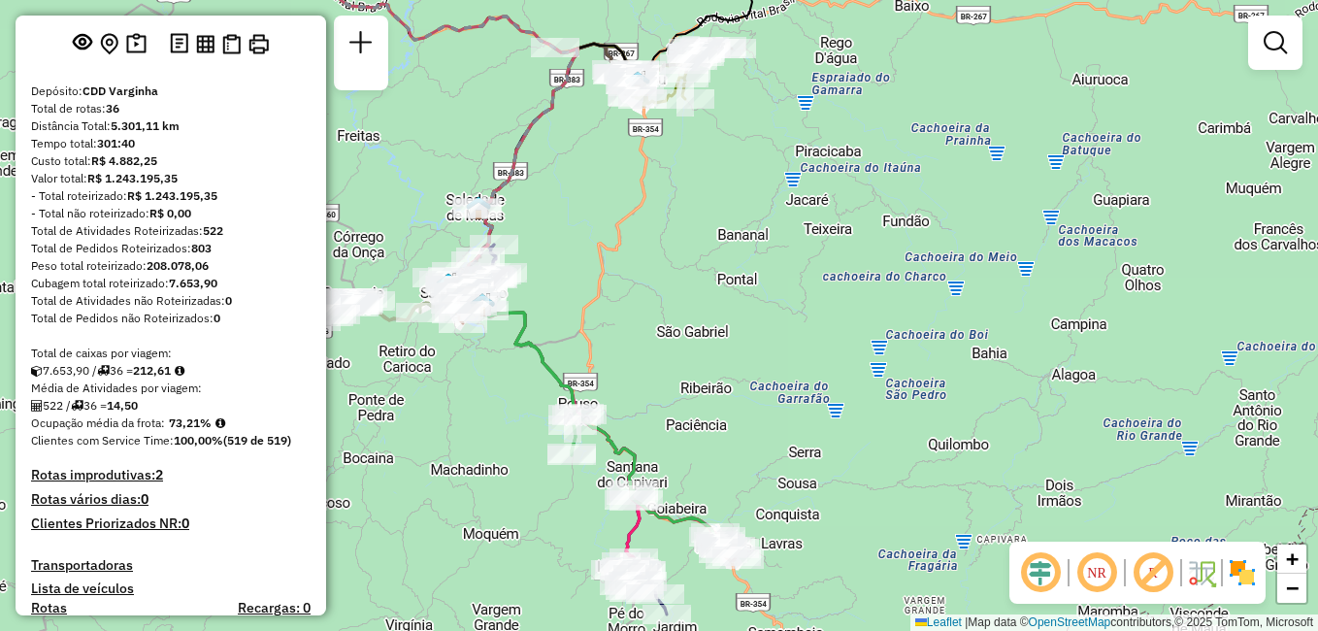
drag, startPoint x: 768, startPoint y: 338, endPoint x: 835, endPoint y: 334, distance: 67.1
click at [835, 334] on div "Janela de atendimento Grade de atendimento Capacidade Transportadoras Veículos …" at bounding box center [659, 315] width 1318 height 631
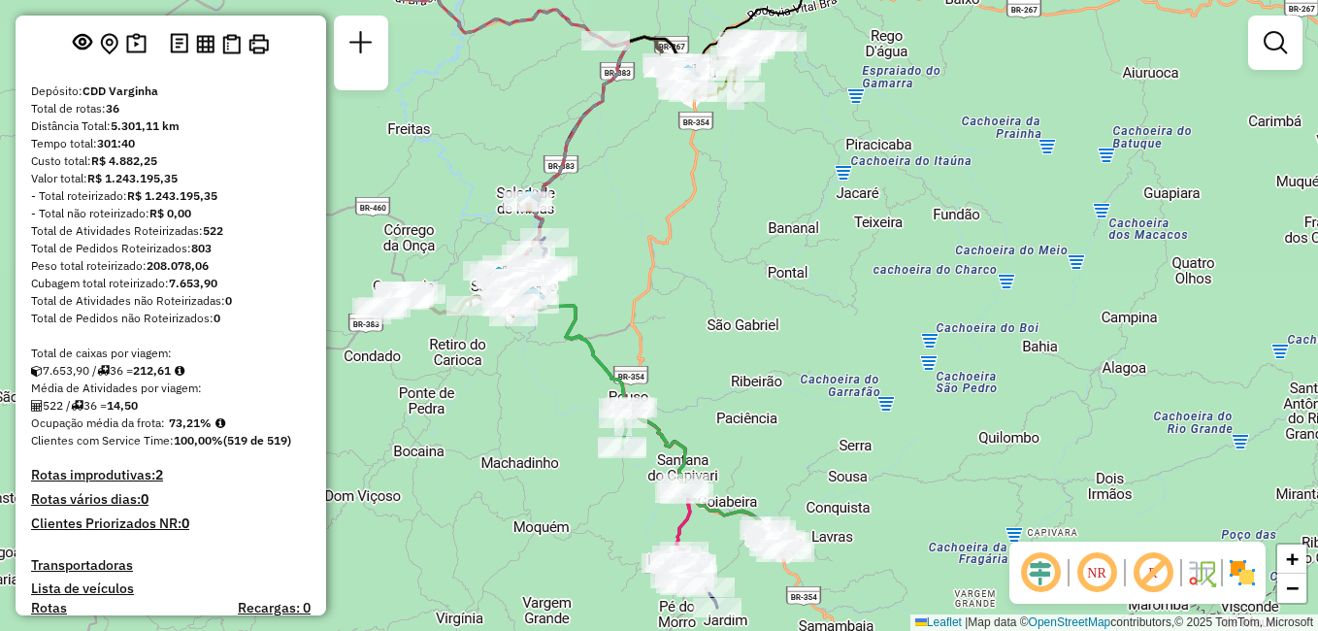
drag, startPoint x: 833, startPoint y: 333, endPoint x: 885, endPoint y: 326, distance: 51.9
click at [885, 326] on div "Janela de atendimento Grade de atendimento Capacidade Transportadoras Veículos …" at bounding box center [659, 315] width 1318 height 631
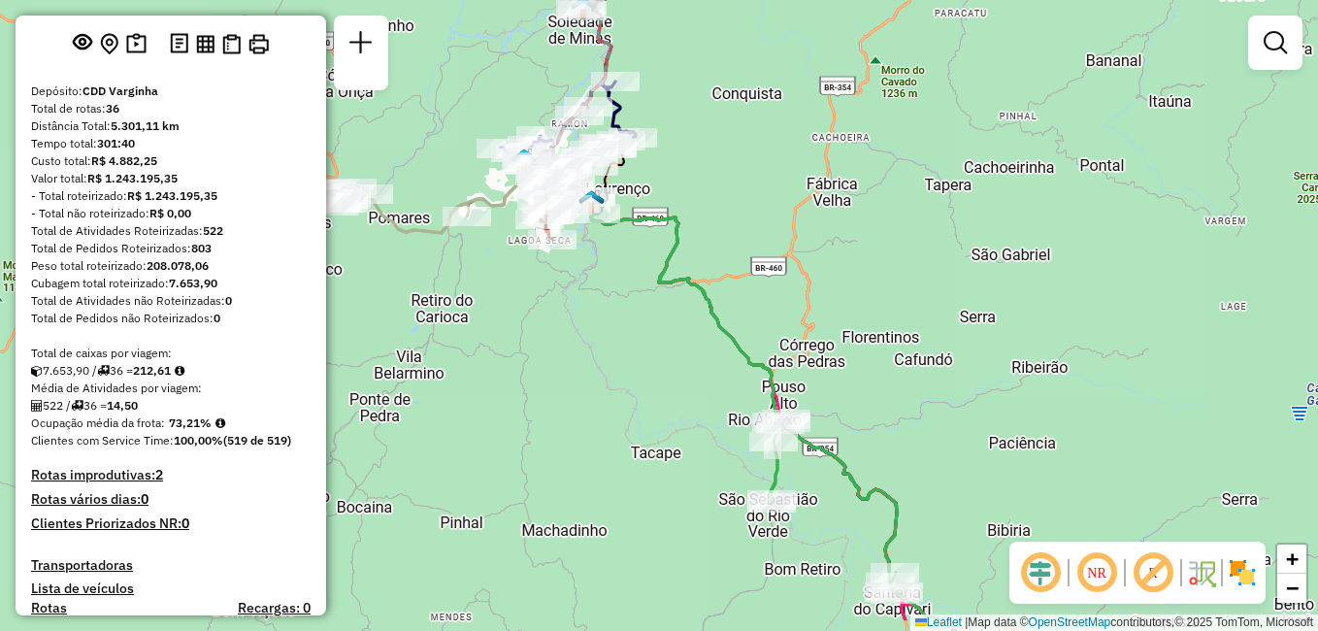
drag, startPoint x: 785, startPoint y: 265, endPoint x: 818, endPoint y: 191, distance: 80.8
click at [818, 191] on div "Janela de atendimento Grade de atendimento Capacidade Transportadoras Veículos …" at bounding box center [659, 315] width 1318 height 631
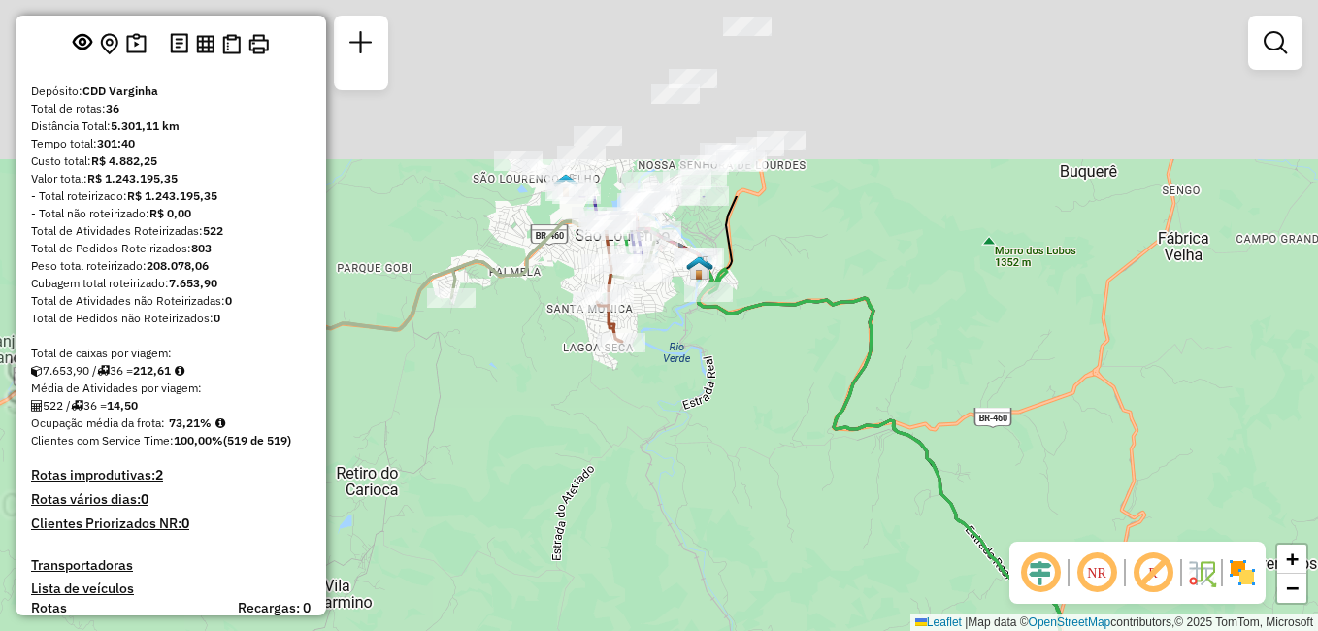
drag, startPoint x: 658, startPoint y: 362, endPoint x: 844, endPoint y: 623, distance: 320.7
click at [844, 623] on div "Janela de atendimento Grade de atendimento Capacidade Transportadoras Veículos …" at bounding box center [659, 315] width 1318 height 631
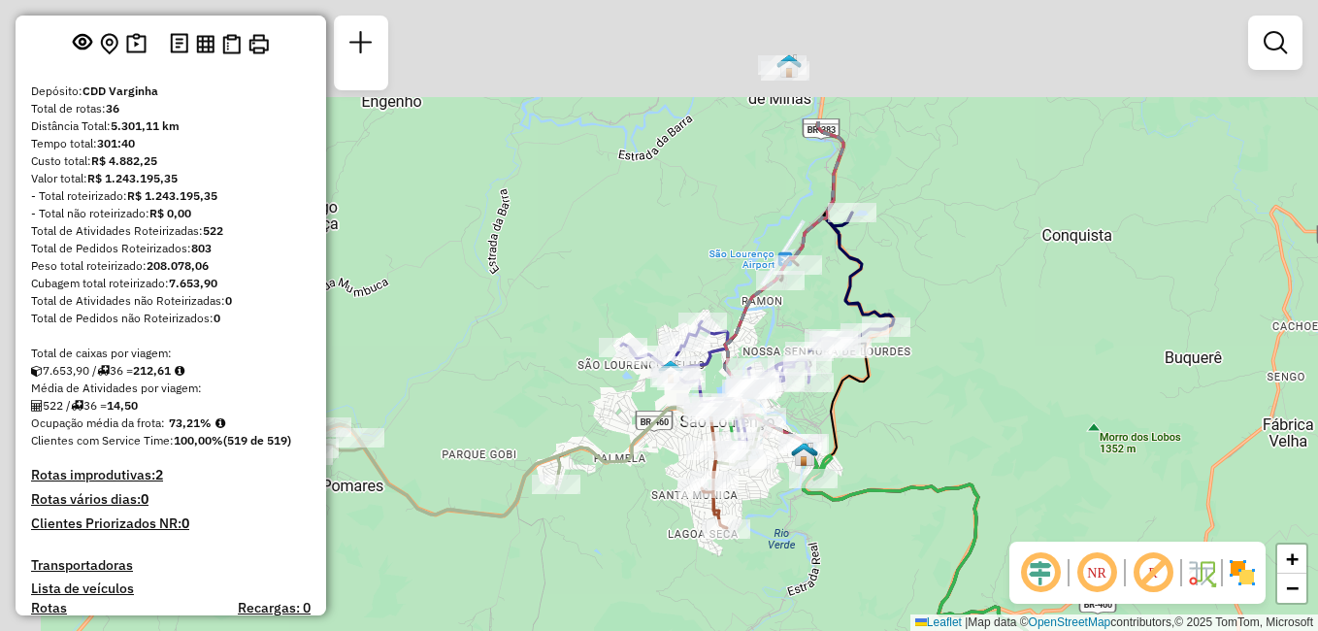
drag, startPoint x: 705, startPoint y: 331, endPoint x: 809, endPoint y: 513, distance: 209.9
click at [809, 513] on div "Janela de atendimento Grade de atendimento Capacidade Transportadoras Veículos …" at bounding box center [659, 315] width 1318 height 631
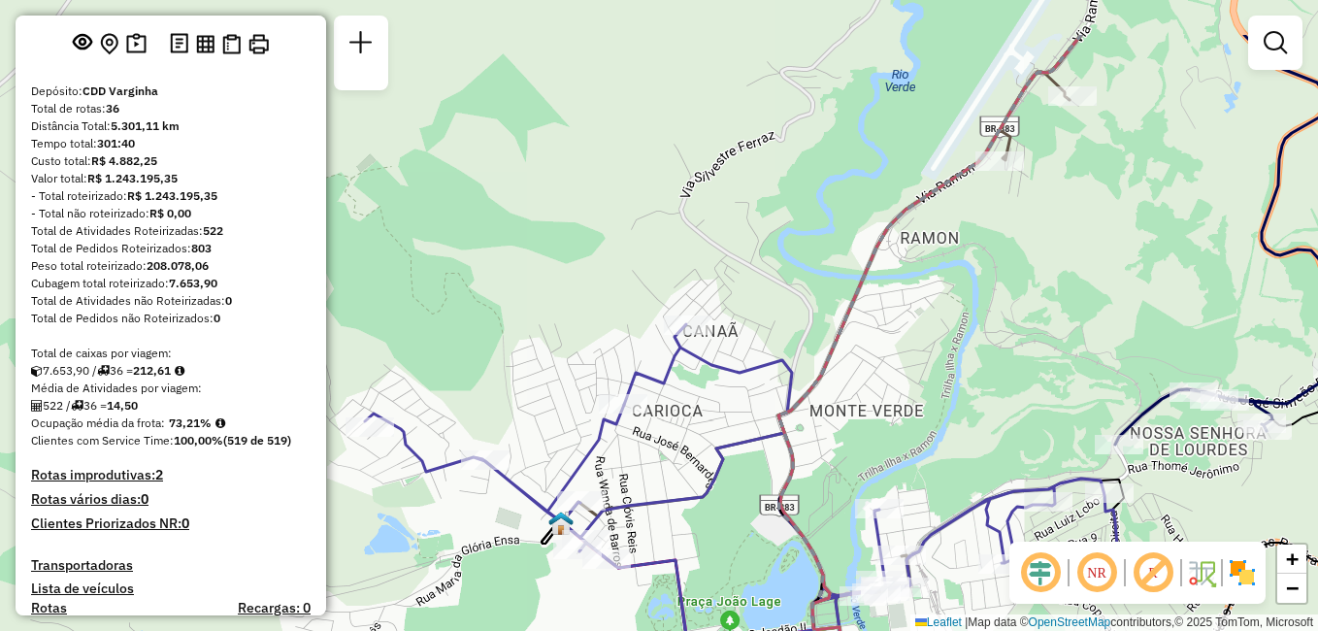
drag, startPoint x: 1011, startPoint y: 172, endPoint x: 1015, endPoint y: 270, distance: 98.1
click at [1015, 270] on div "Janela de atendimento Grade de atendimento Capacidade Transportadoras Veículos …" at bounding box center [659, 315] width 1318 height 631
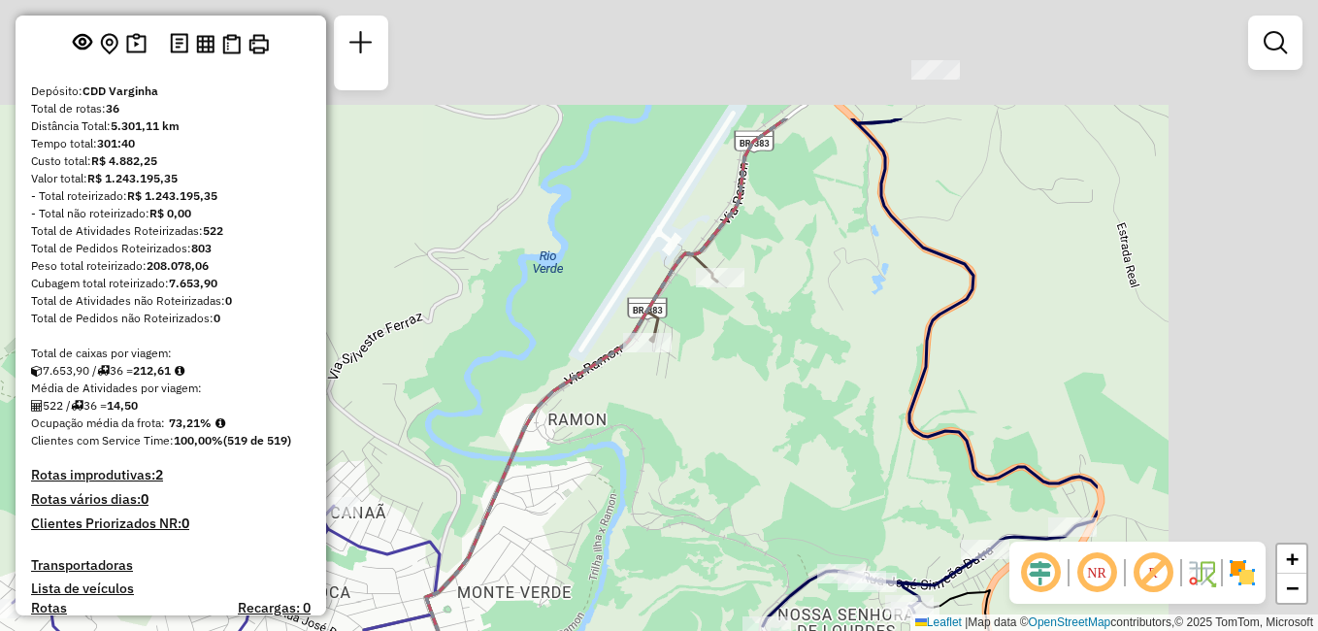
drag, startPoint x: 1123, startPoint y: 158, endPoint x: 749, endPoint y: 354, distance: 421.8
click at [749, 354] on div "Janela de atendimento Grade de atendimento Capacidade Transportadoras Veículos …" at bounding box center [659, 315] width 1318 height 631
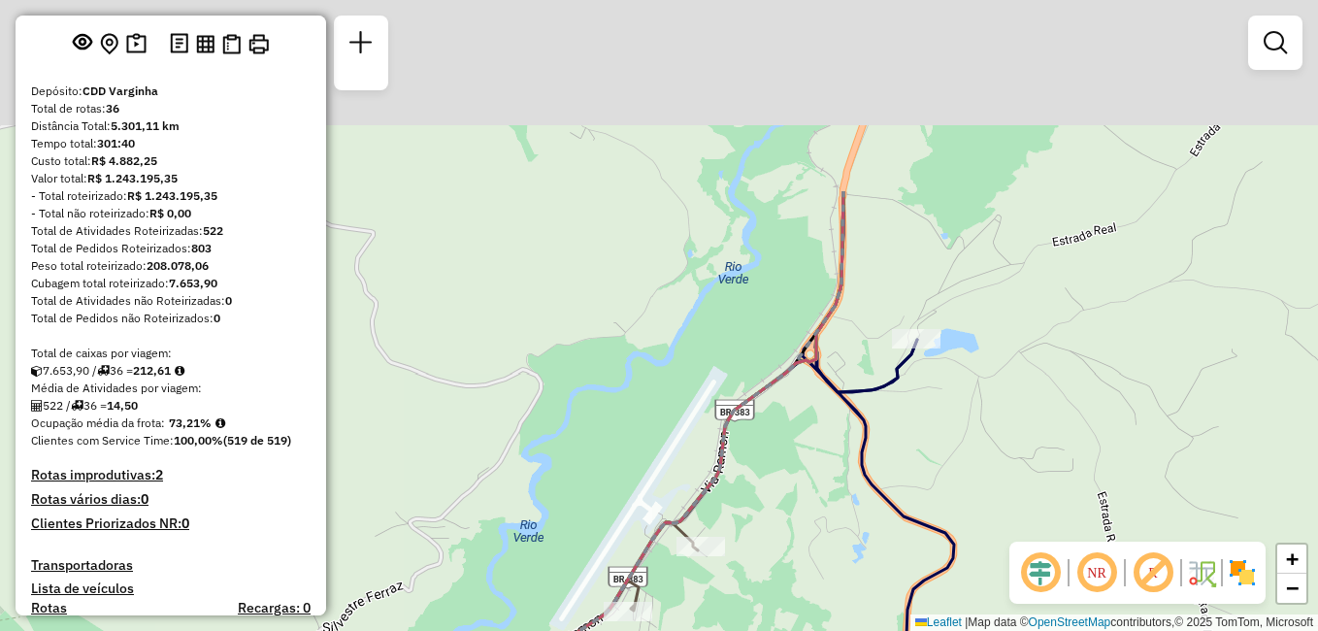
drag, startPoint x: 757, startPoint y: 325, endPoint x: 749, endPoint y: 559, distance: 234.0
click at [755, 578] on div "Janela de atendimento Grade de atendimento Capacidade Transportadoras Veículos …" at bounding box center [659, 315] width 1318 height 631
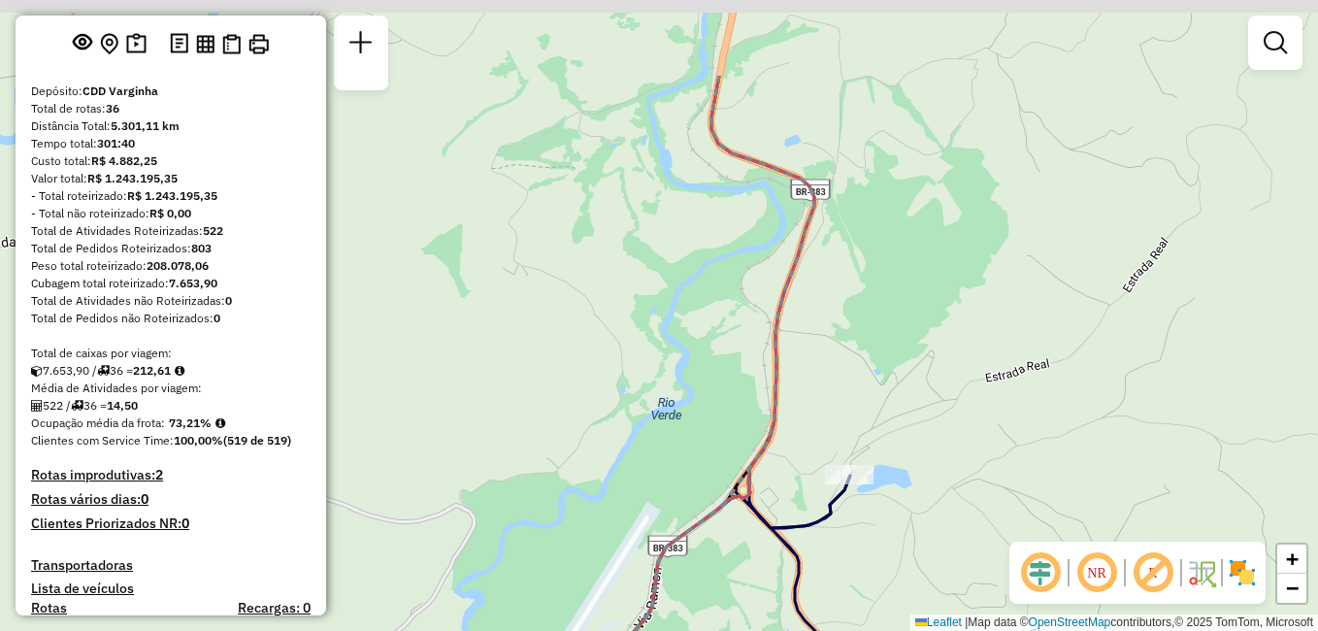
drag, startPoint x: 985, startPoint y: 356, endPoint x: 924, endPoint y: 494, distance: 150.7
click at [924, 494] on div "Janela de atendimento Grade de atendimento Capacidade Transportadoras Veículos …" at bounding box center [659, 315] width 1318 height 631
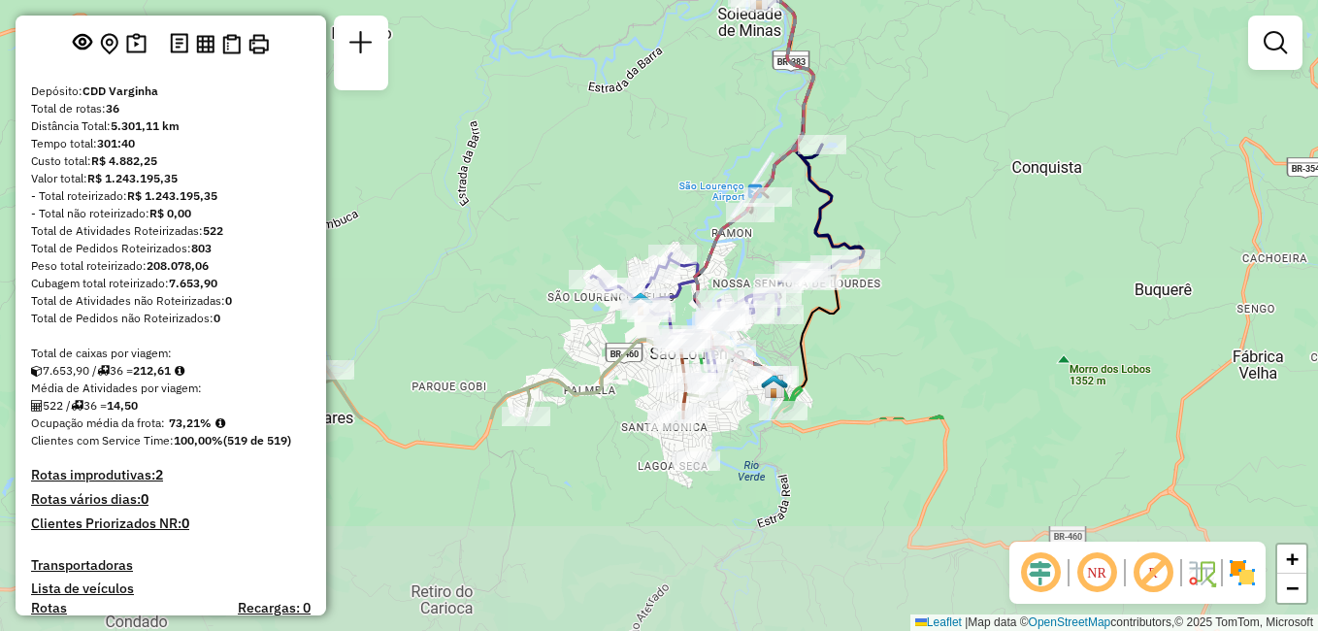
drag, startPoint x: 926, startPoint y: 421, endPoint x: 868, endPoint y: 147, distance: 280.5
click at [868, 147] on div "Janela de atendimento Grade de atendimento Capacidade Transportadoras Veículos …" at bounding box center [659, 315] width 1318 height 631
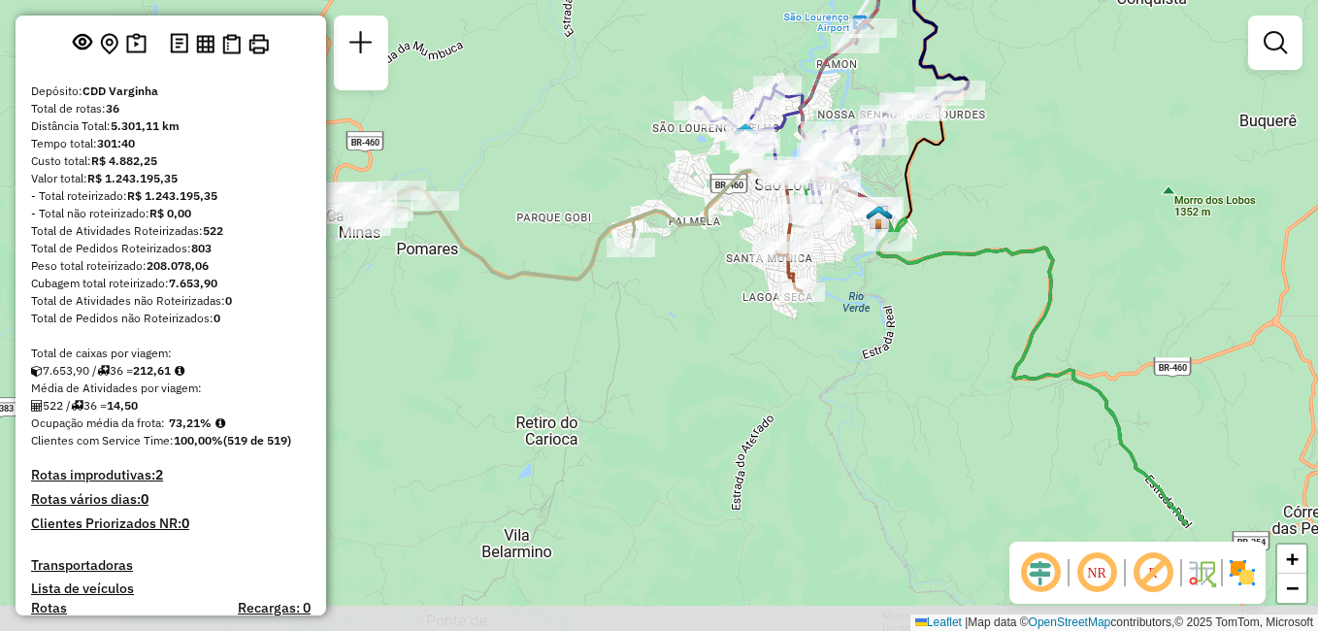
drag, startPoint x: 824, startPoint y: 356, endPoint x: 928, endPoint y: 187, distance: 198.2
click at [928, 187] on div "Janela de atendimento Grade de atendimento Capacidade Transportadoras Veículos …" at bounding box center [659, 315] width 1318 height 631
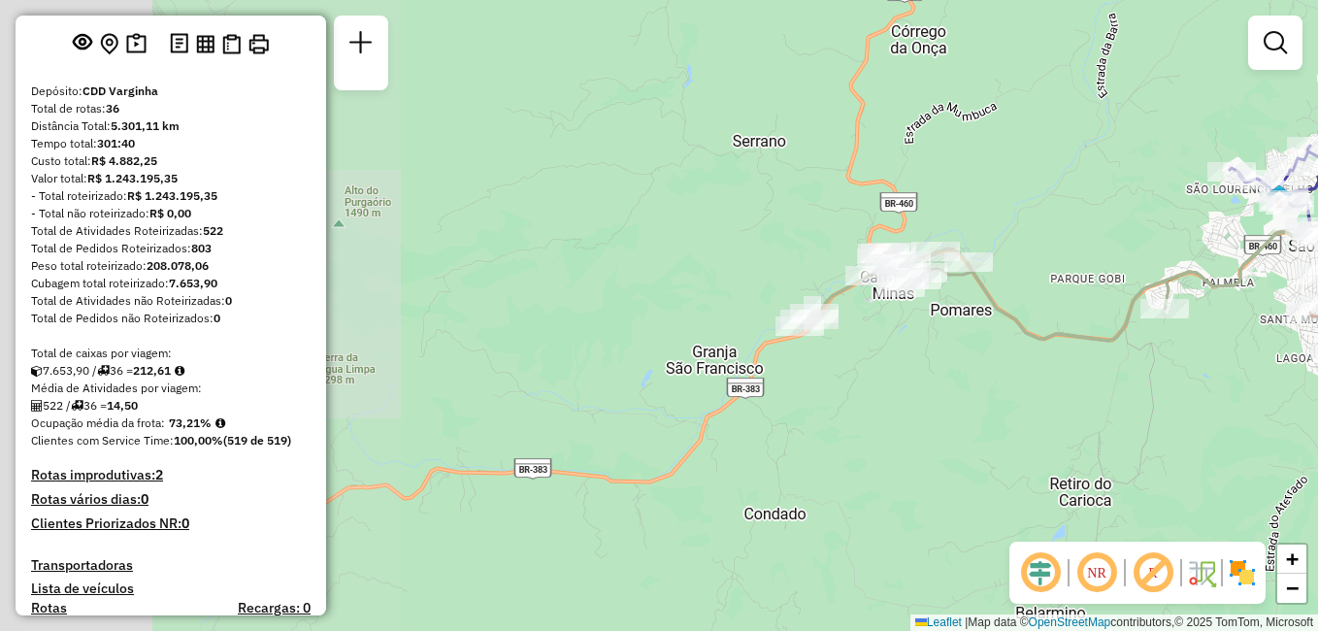
drag, startPoint x: 370, startPoint y: 435, endPoint x: 900, endPoint y: 496, distance: 534.2
click at [900, 496] on div "Janela de atendimento Grade de atendimento Capacidade Transportadoras Veículos …" at bounding box center [659, 315] width 1318 height 631
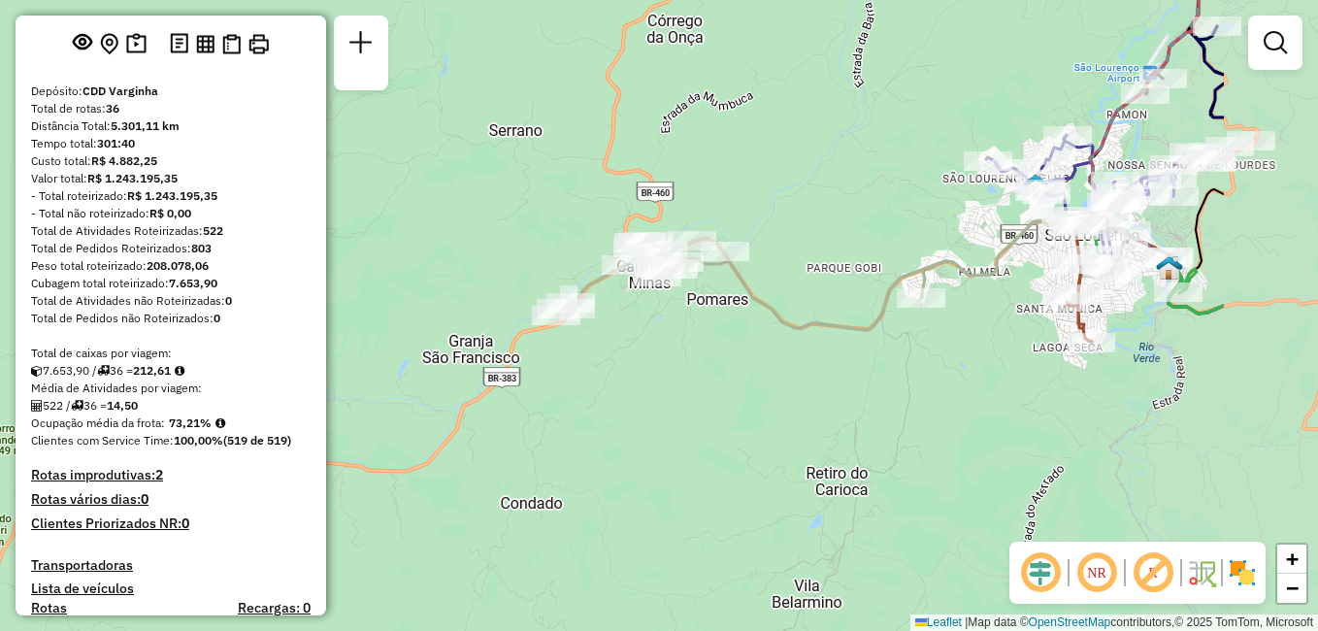
drag, startPoint x: 938, startPoint y: 351, endPoint x: 710, endPoint y: 347, distance: 228.0
click at [709, 352] on div "Janela de atendimento Grade de atendimento Capacidade Transportadoras Veículos …" at bounding box center [659, 315] width 1318 height 631
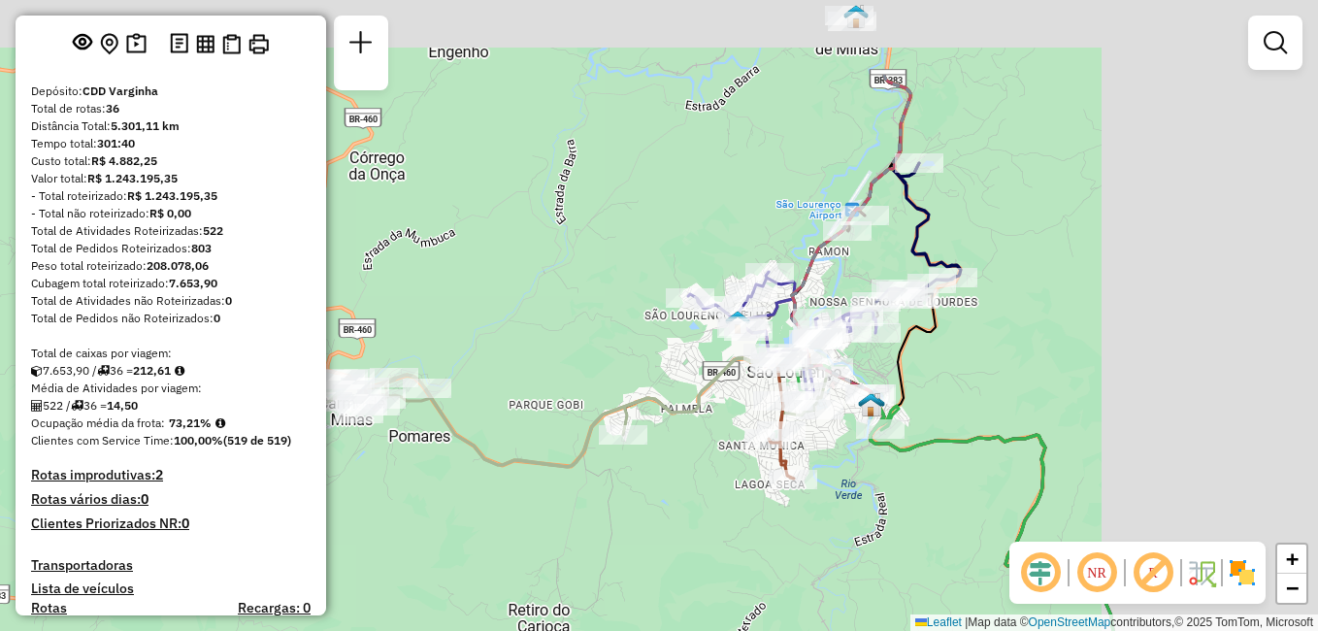
drag, startPoint x: 1141, startPoint y: 345, endPoint x: 802, endPoint y: 507, distance: 375.4
click at [802, 507] on div "Janela de atendimento Grade de atendimento Capacidade Transportadoras Veículos …" at bounding box center [659, 315] width 1318 height 631
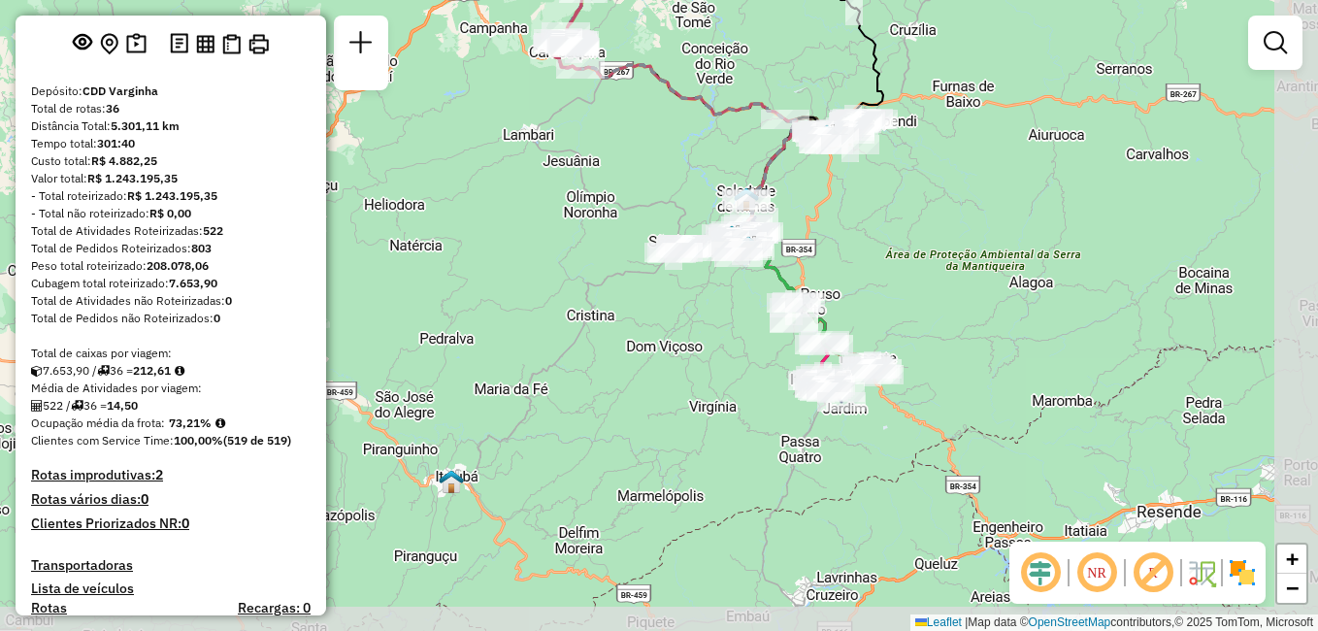
drag, startPoint x: 929, startPoint y: 353, endPoint x: 845, endPoint y: 229, distance: 149.6
click at [845, 229] on div "Janela de atendimento Grade de atendimento Capacidade Transportadoras Veículos …" at bounding box center [659, 315] width 1318 height 631
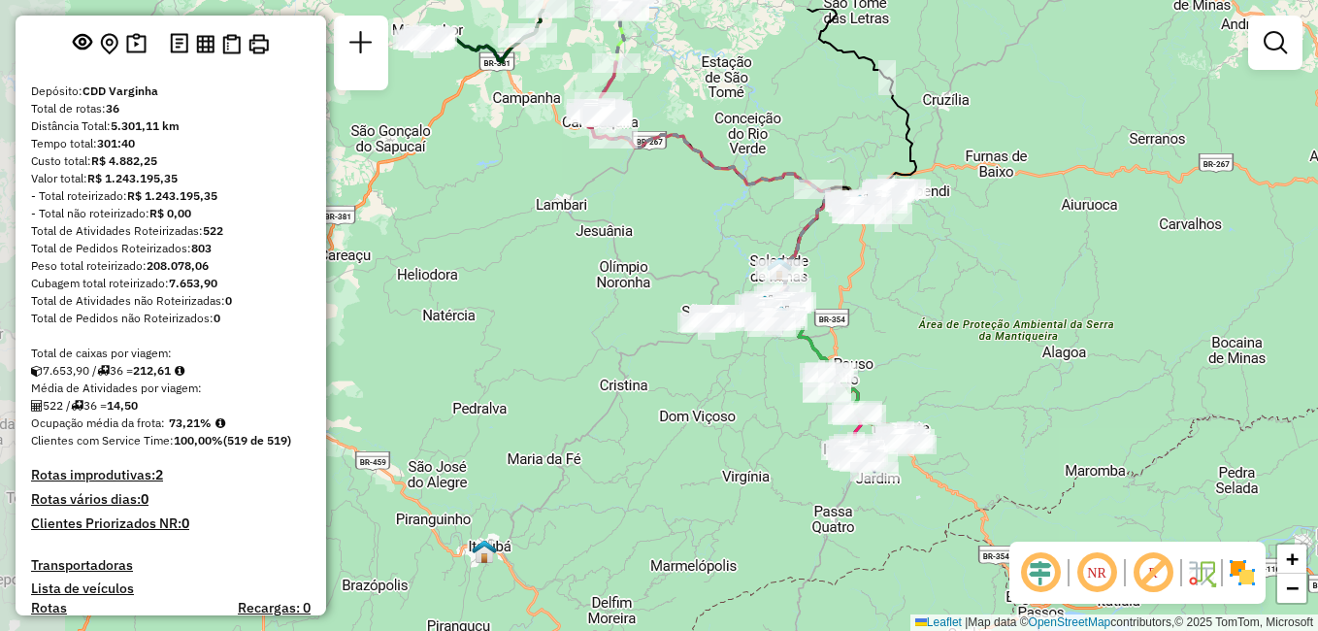
drag, startPoint x: 813, startPoint y: 469, endPoint x: 929, endPoint y: 612, distance: 184.3
click at [929, 612] on div "Janela de atendimento Grade de atendimento Capacidade Transportadoras Veículos …" at bounding box center [659, 315] width 1318 height 631
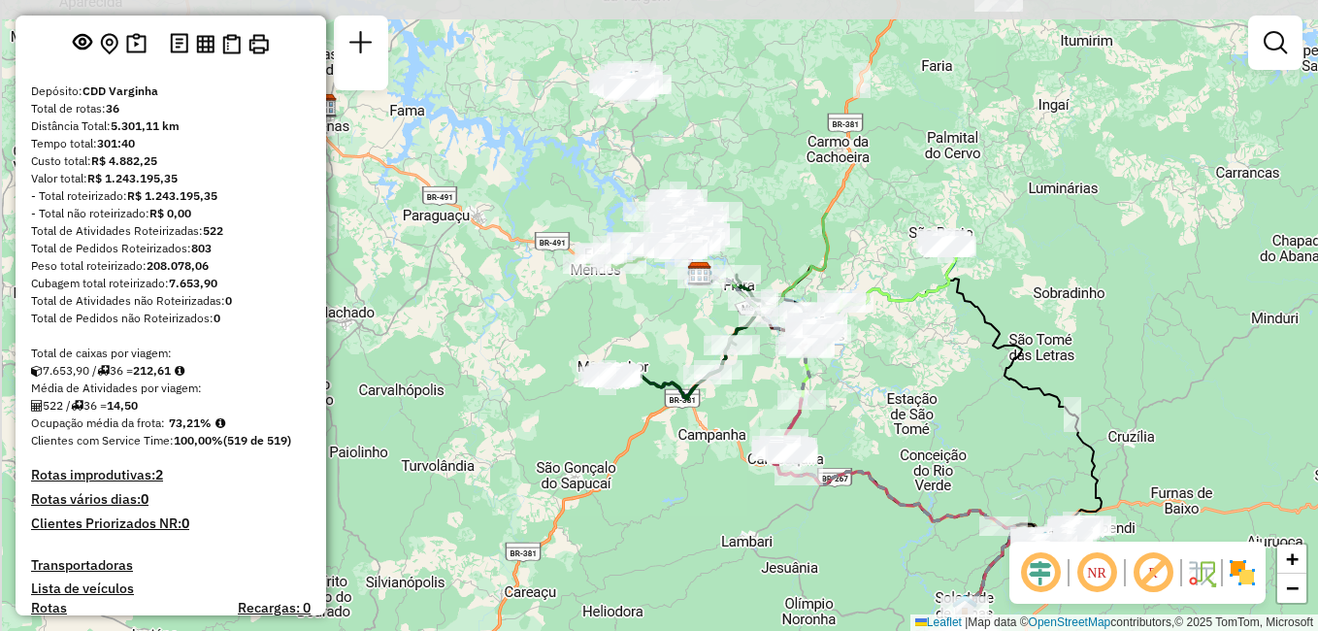
drag, startPoint x: 716, startPoint y: 342, endPoint x: 861, endPoint y: 622, distance: 314.6
click at [861, 622] on div "Janela de atendimento Grade de atendimento Capacidade Transportadoras Veículos …" at bounding box center [659, 315] width 1318 height 631
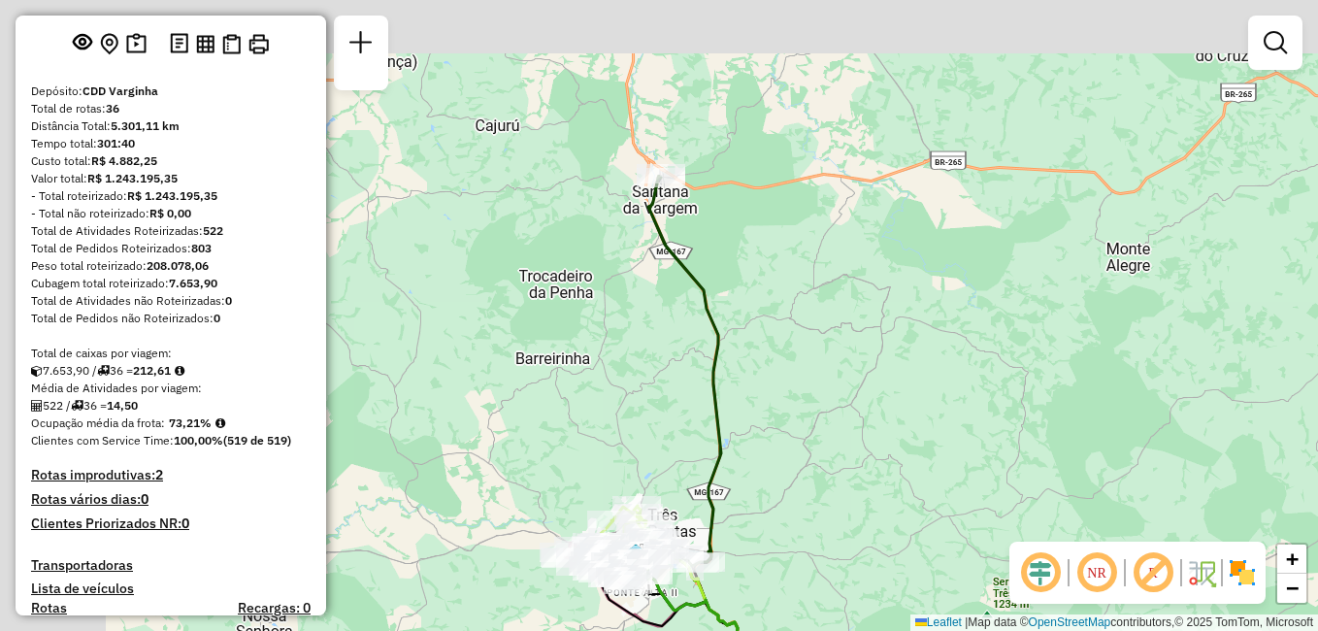
drag, startPoint x: 701, startPoint y: 356, endPoint x: 843, endPoint y: 594, distance: 276.7
click at [843, 594] on div "Rota 15 - Placa FNF5E77 32213141 - 59.060.496 [PERSON_NAME] Rota 16 - Placa COB…" at bounding box center [659, 315] width 1318 height 631
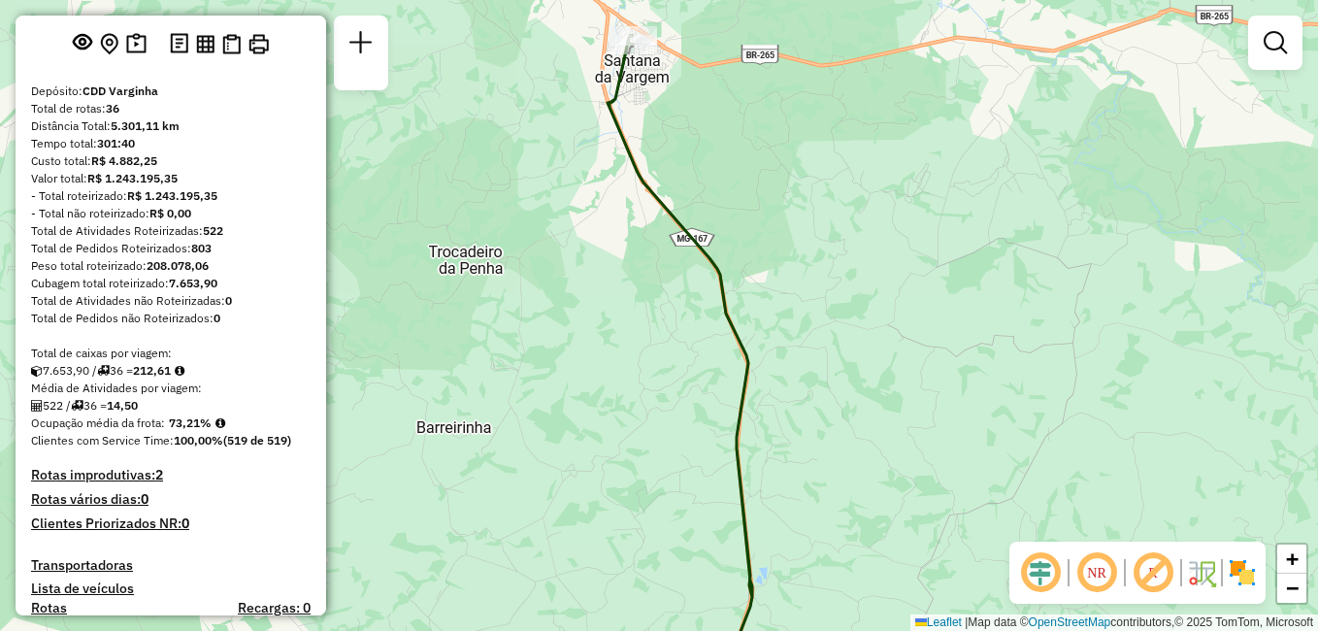
drag, startPoint x: 664, startPoint y: 305, endPoint x: 711, endPoint y: 407, distance: 112.4
click at [711, 407] on div "Rota 15 - Placa FNF5E77 32213141 - 59.060.496 [PERSON_NAME] Rota 16 - Placa COB…" at bounding box center [659, 315] width 1318 height 631
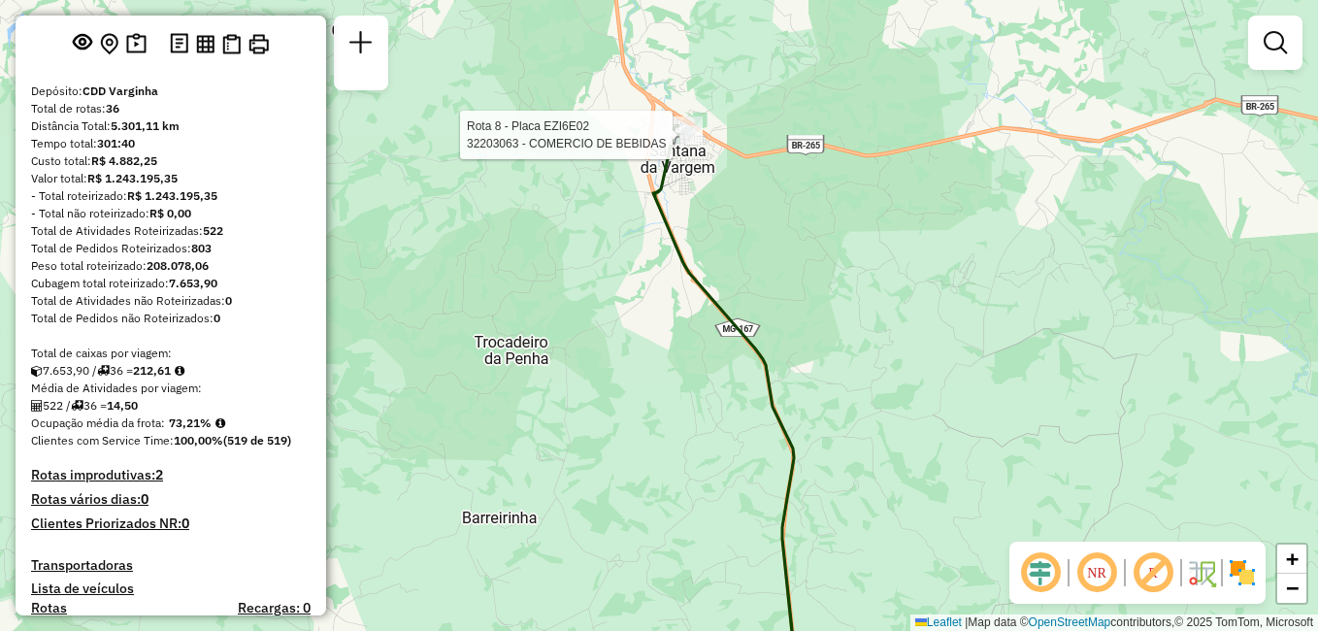
select select "**********"
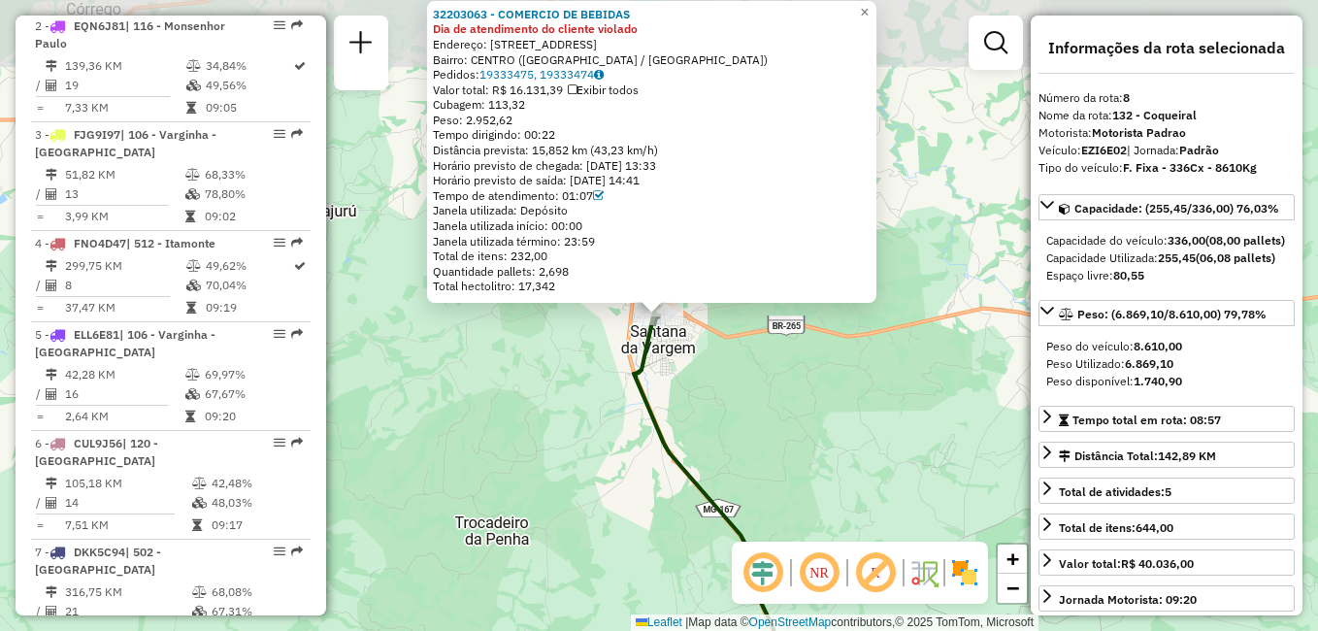
scroll to position [1504, 0]
